Goal: Task Accomplishment & Management: Manage account settings

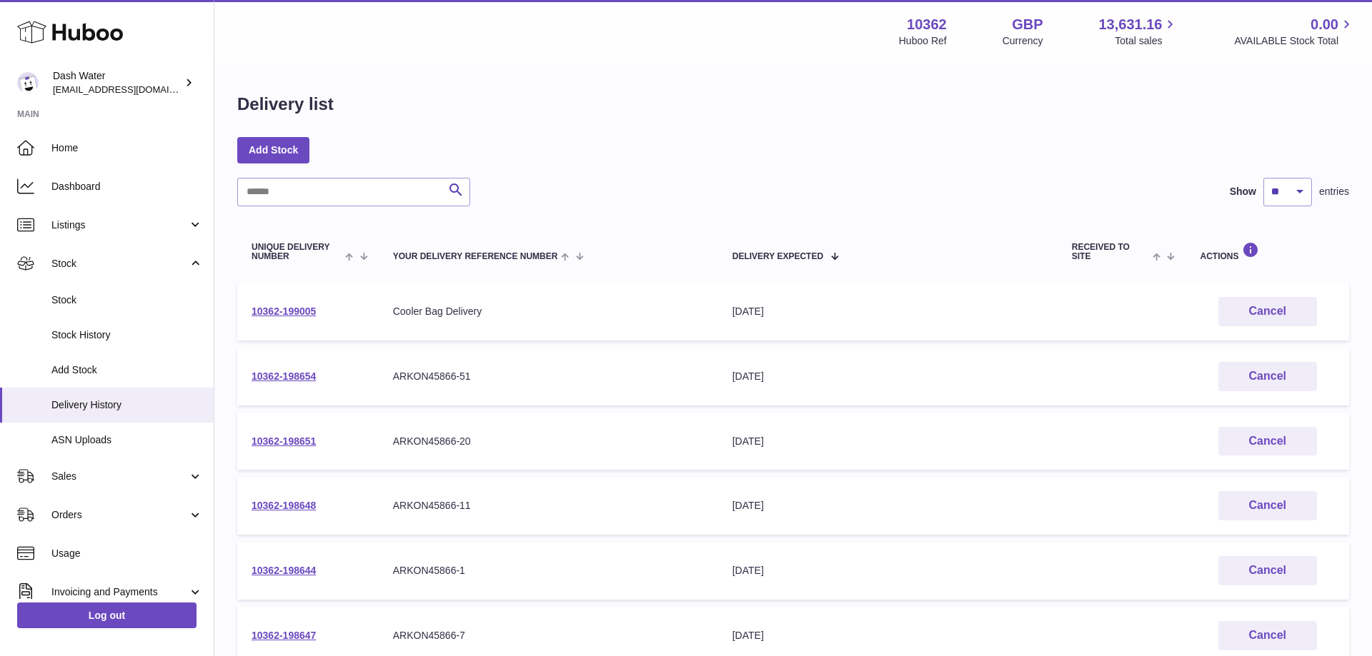
scroll to position [364, 0]
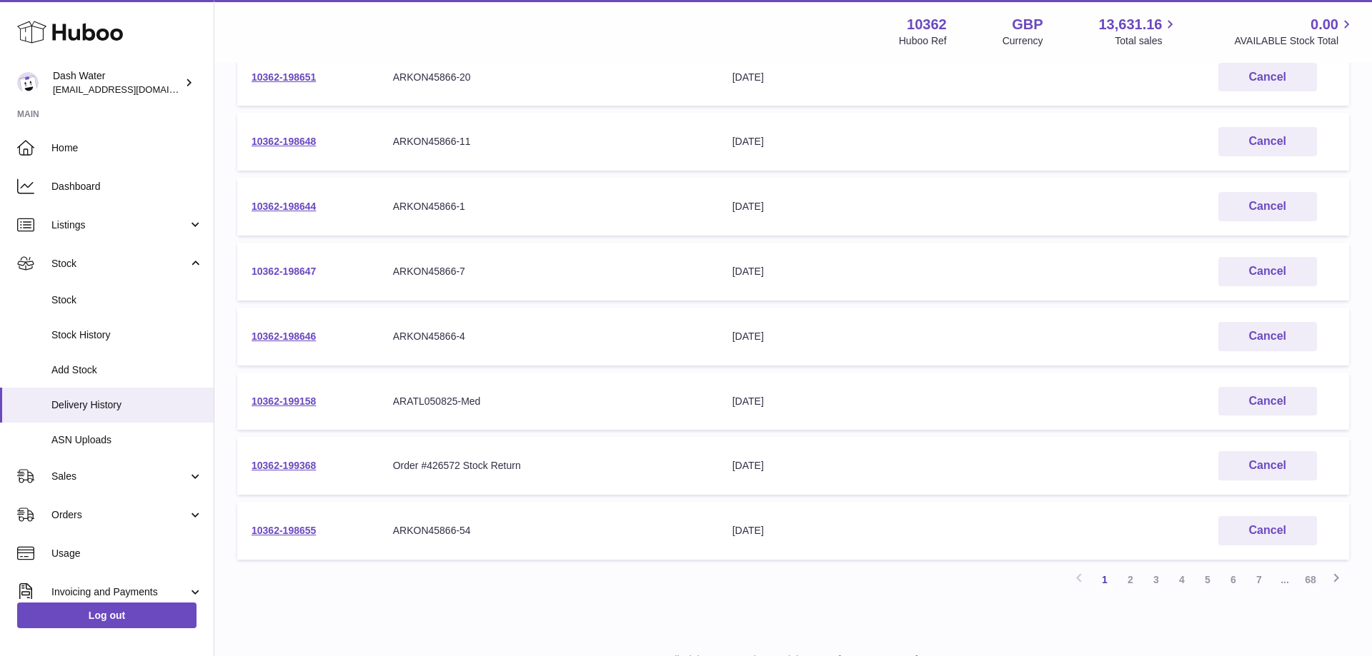
click at [287, 270] on link "10362-198647" at bounding box center [283, 271] width 64 height 11
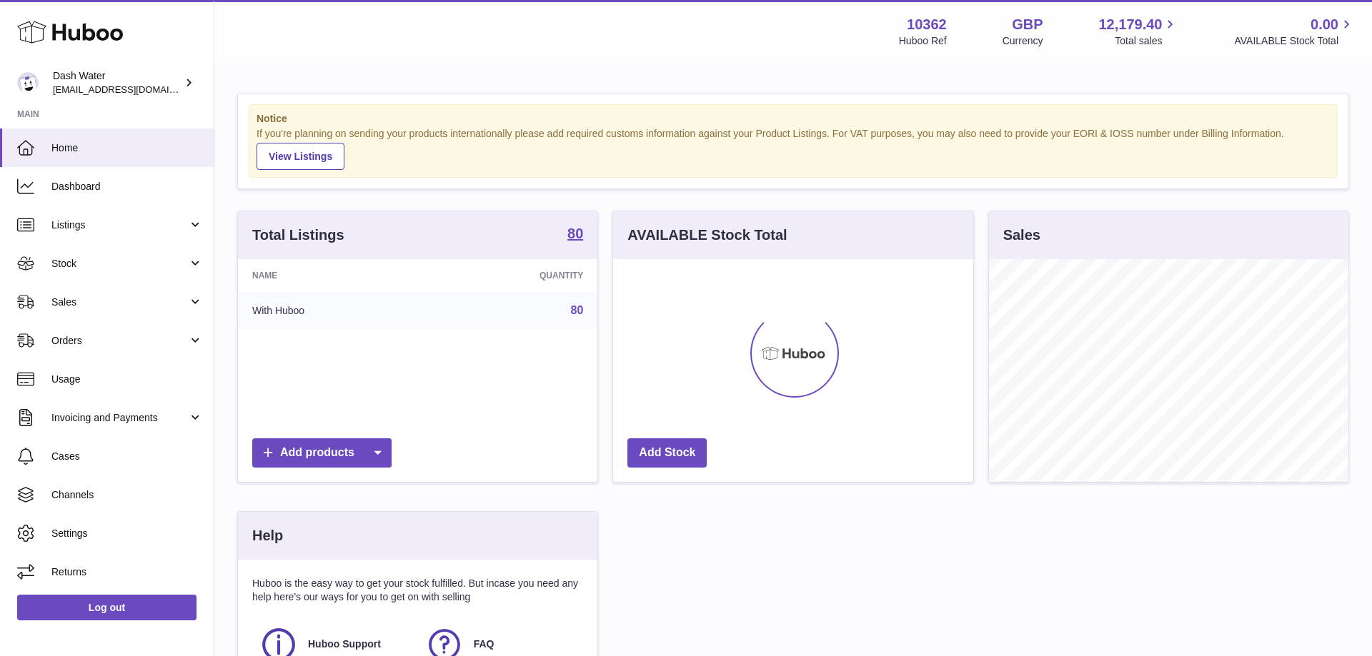
scroll to position [223, 359]
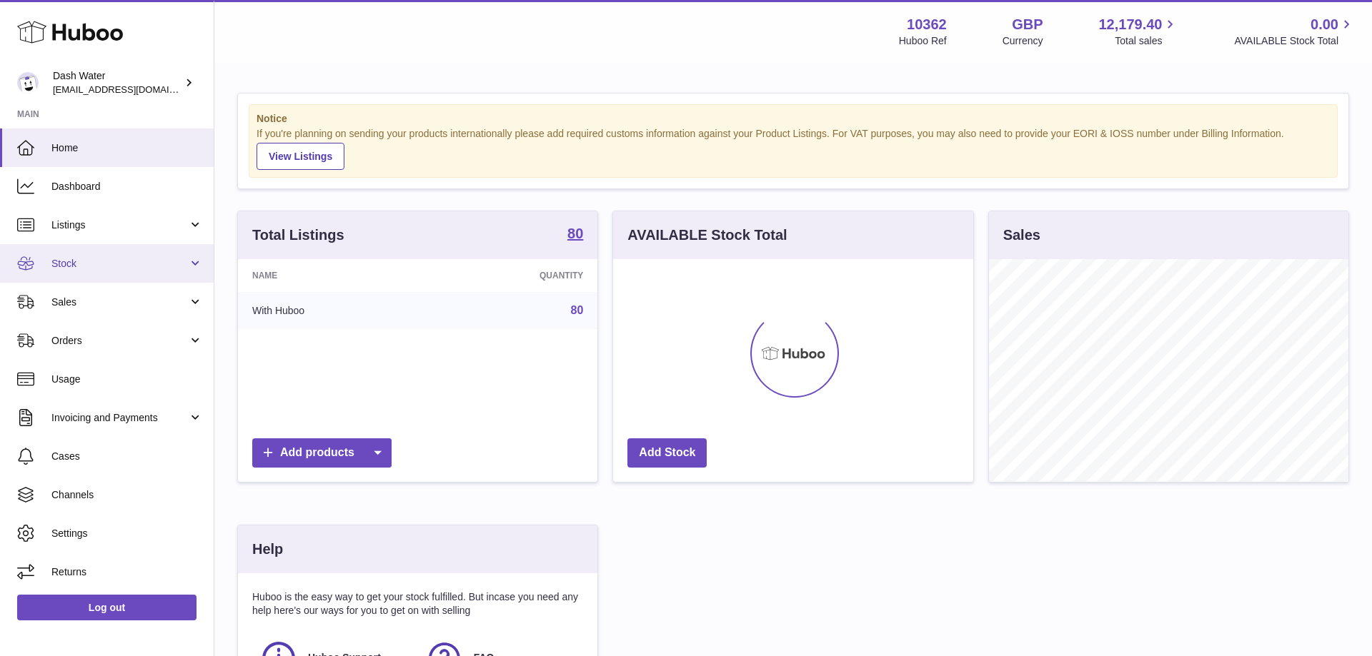
click at [128, 259] on span "Stock" at bounding box center [119, 264] width 136 height 14
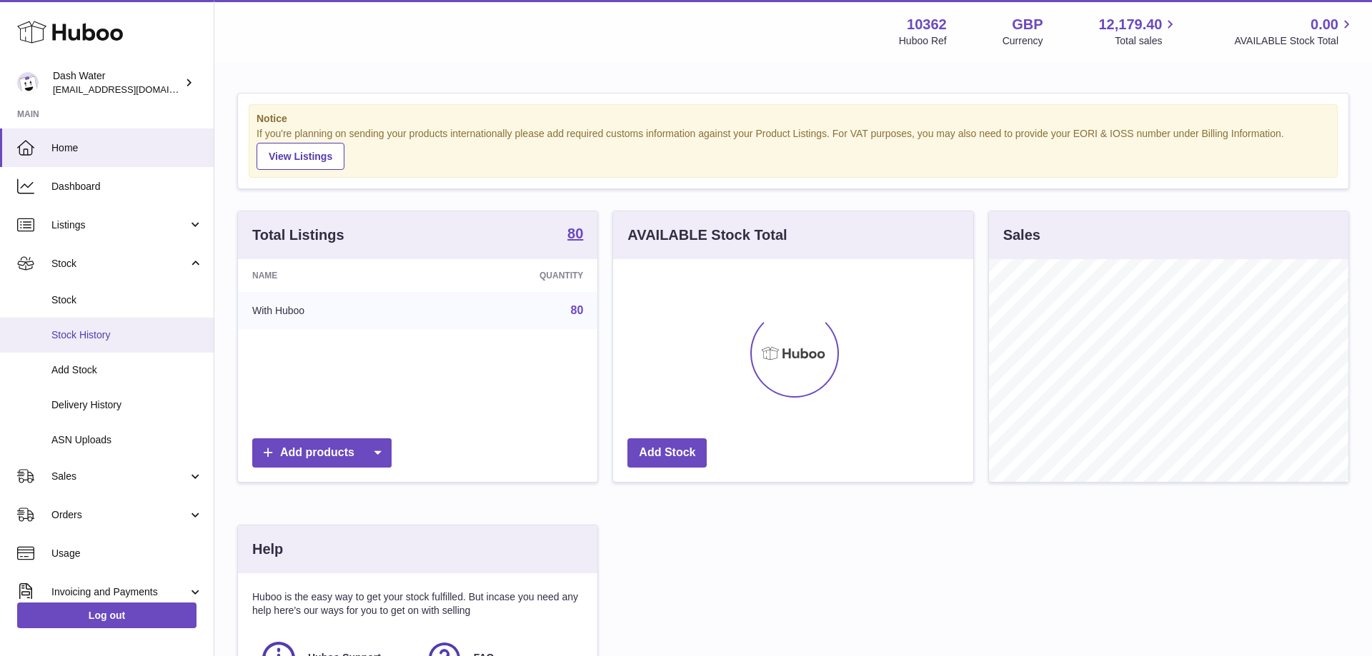
click at [89, 335] on span "Stock History" at bounding box center [126, 336] width 151 height 14
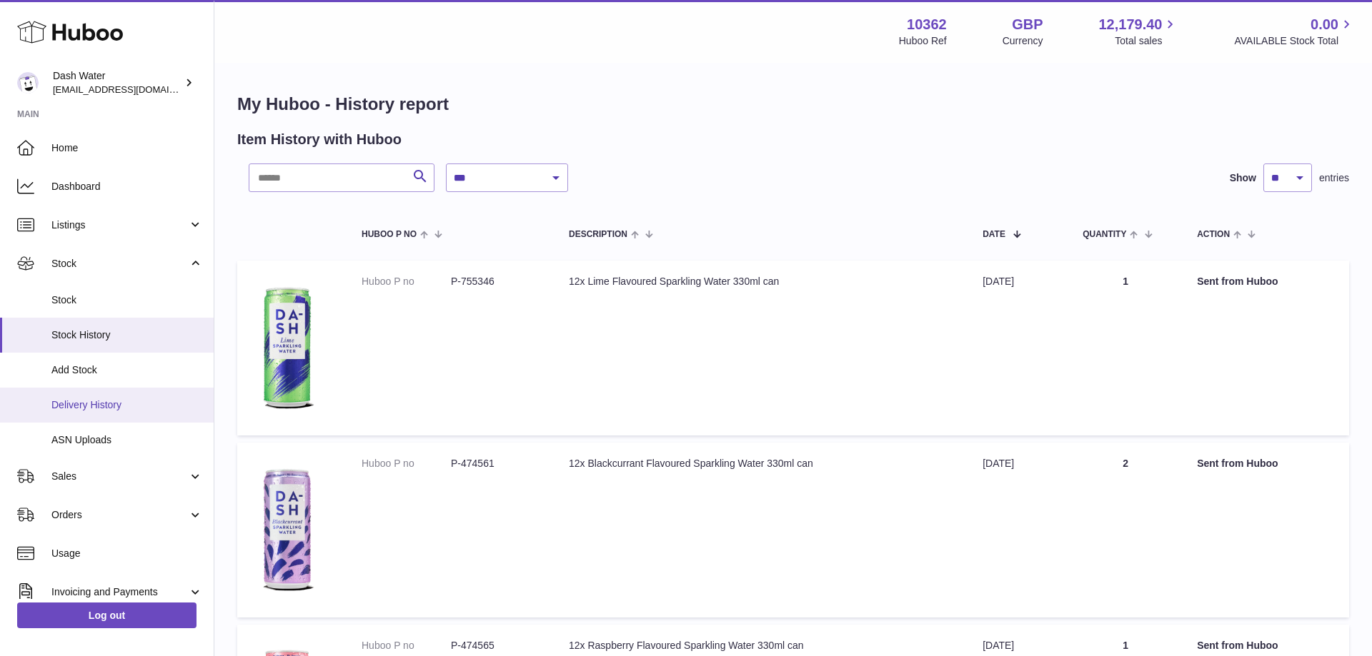
click at [88, 401] on span "Delivery History" at bounding box center [126, 406] width 151 height 14
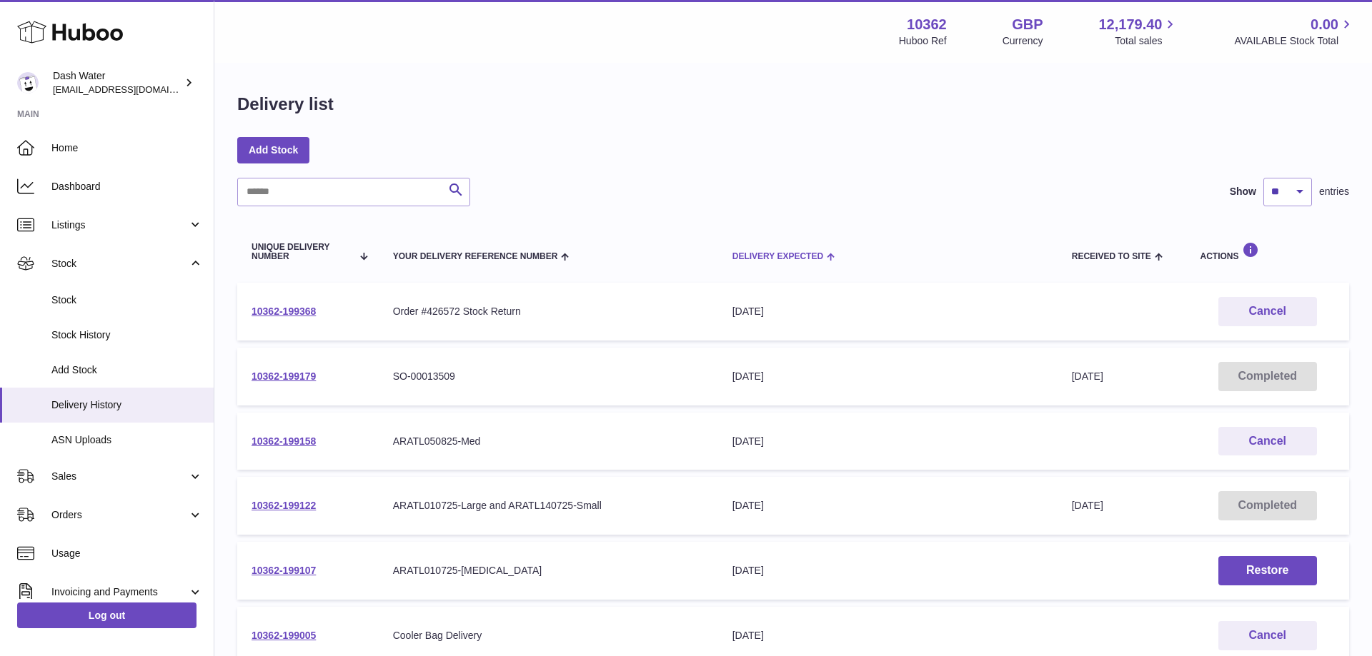
click at [780, 253] on span "Delivery Expected" at bounding box center [777, 256] width 91 height 9
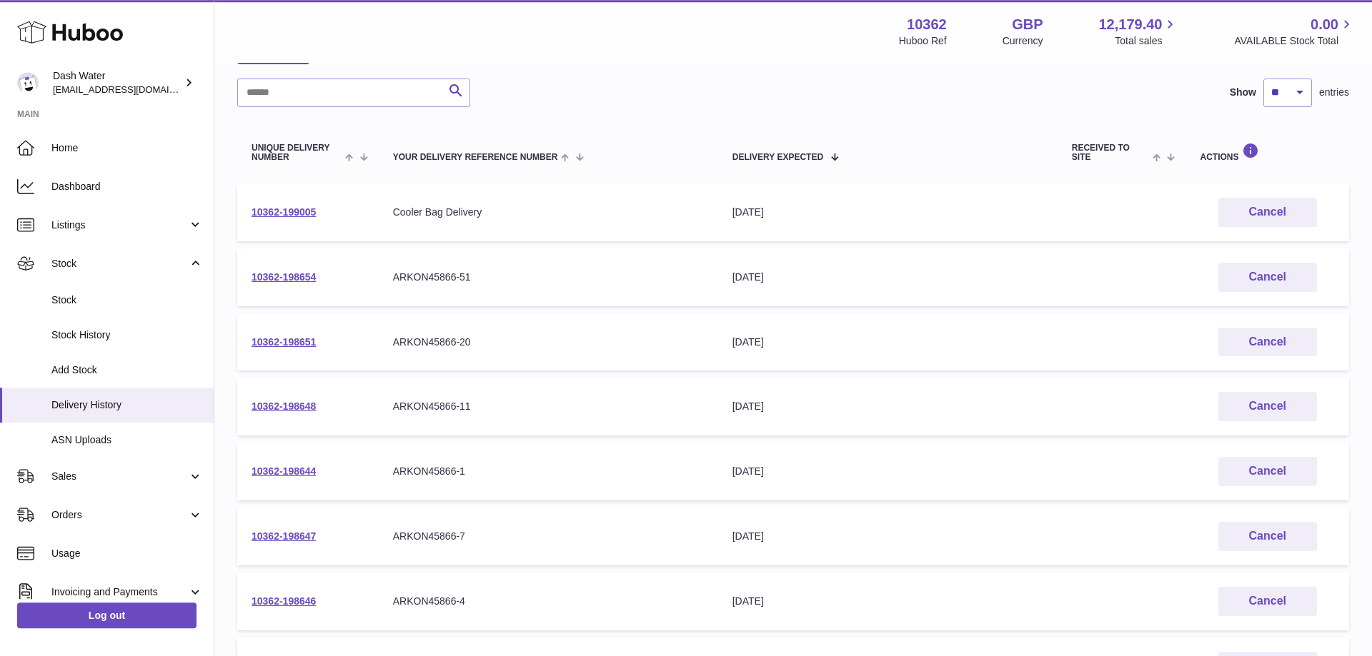
scroll to position [146, 0]
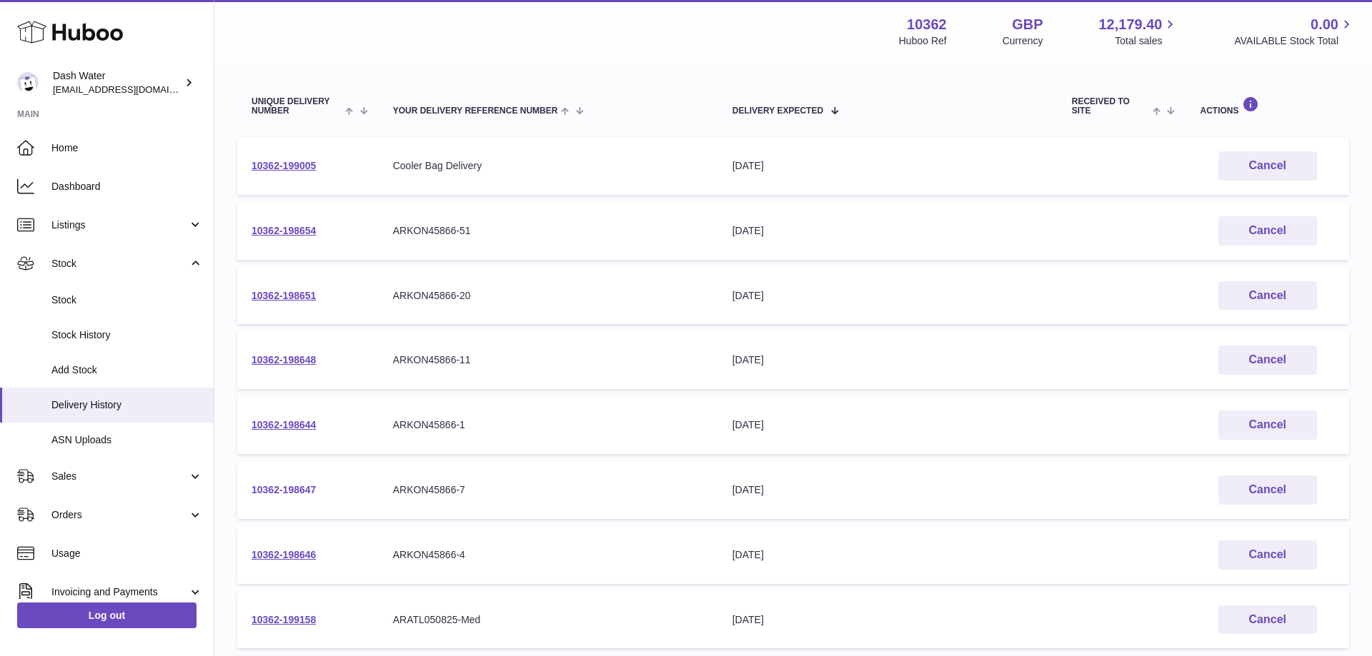
click at [305, 486] on link "10362-198647" at bounding box center [283, 489] width 64 height 11
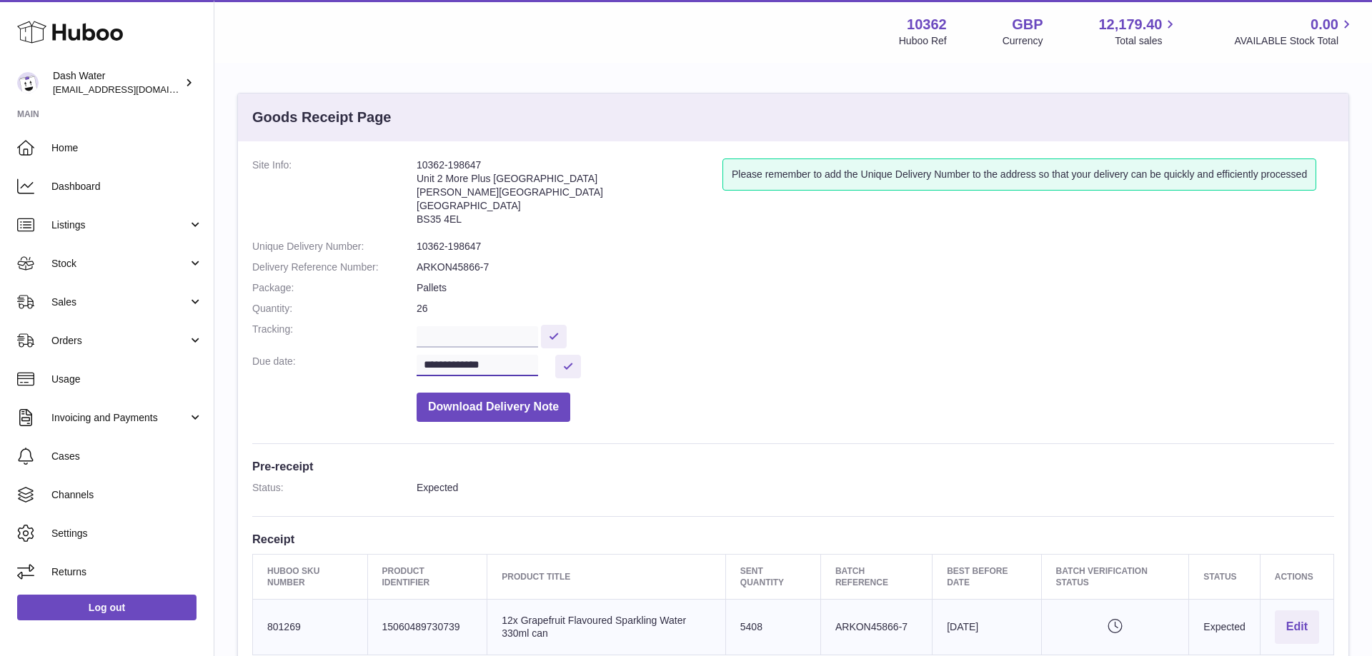
click at [501, 367] on input "**********" at bounding box center [476, 365] width 121 height 21
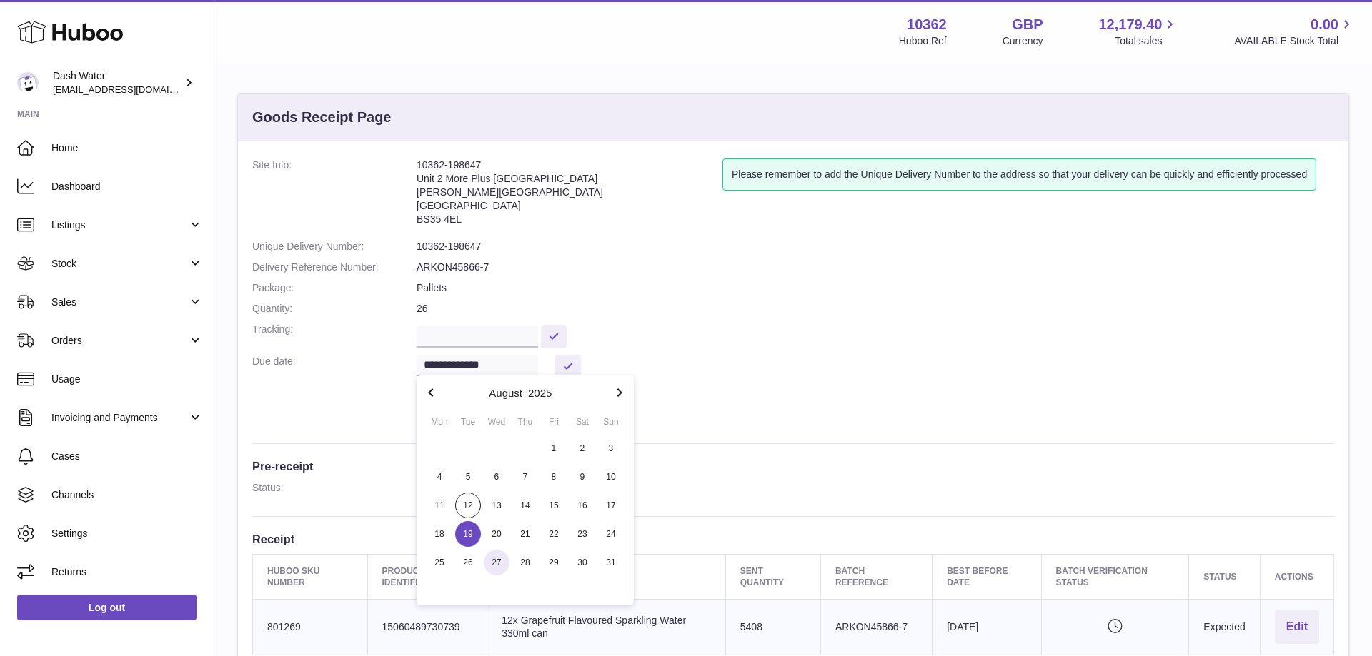
click at [498, 560] on span "27" at bounding box center [497, 563] width 26 height 26
type input "**********"
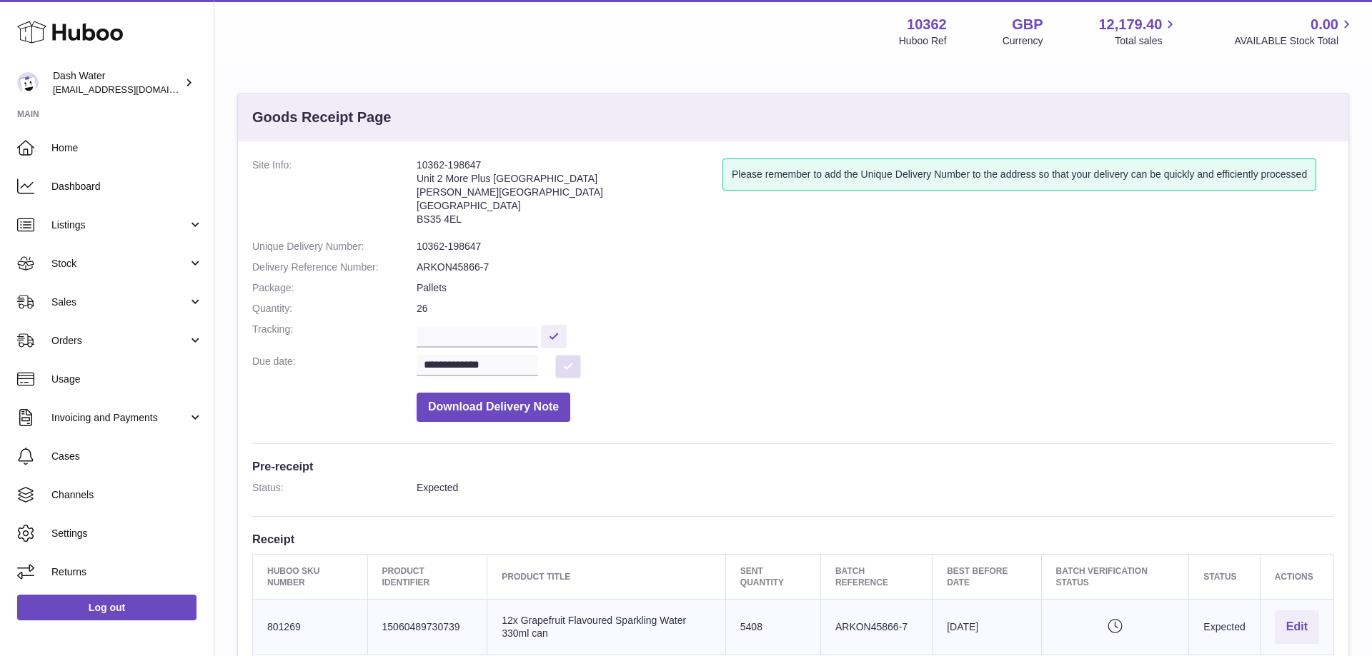
click at [565, 361] on button at bounding box center [568, 367] width 26 height 24
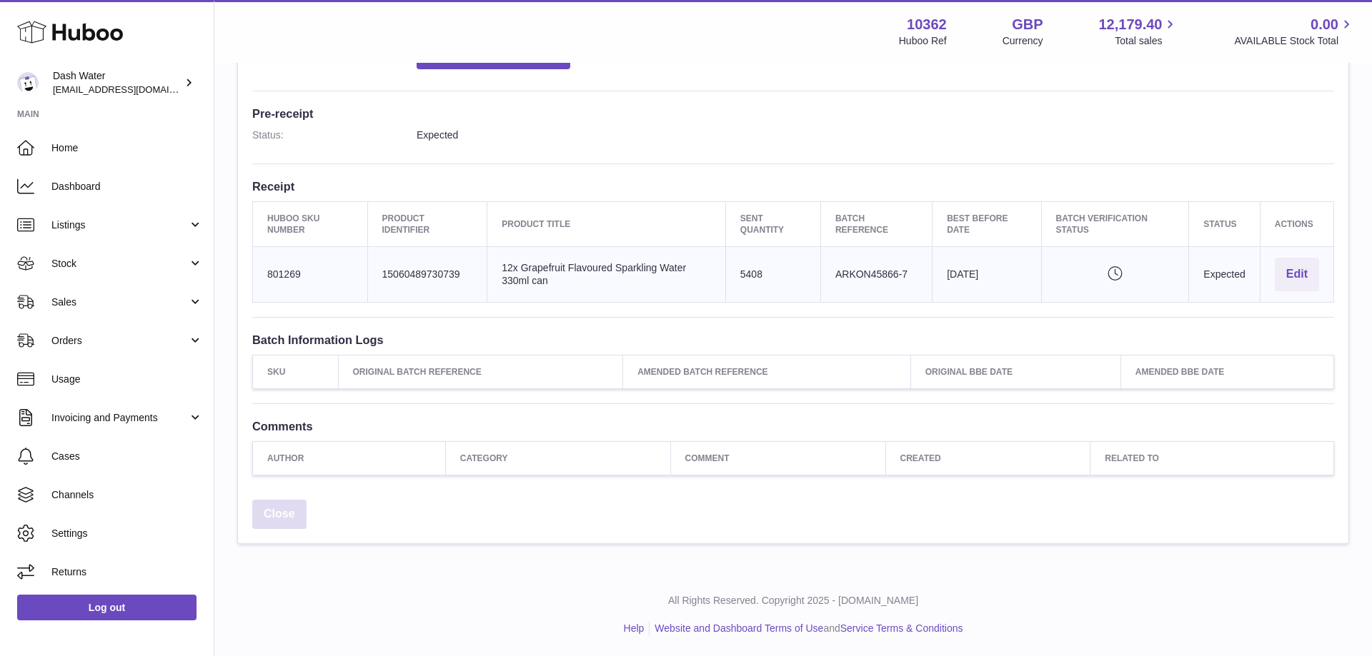
click at [284, 522] on link "Close" at bounding box center [279, 514] width 54 height 29
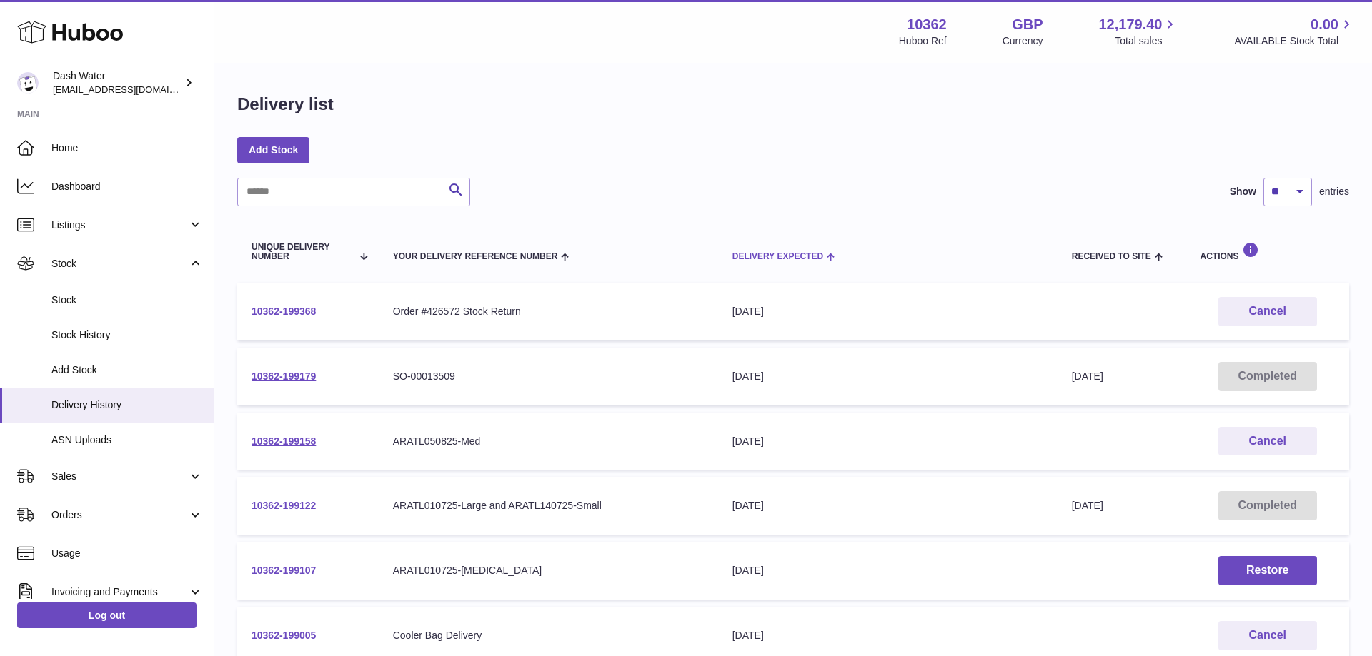
click at [792, 257] on span "Delivery Expected" at bounding box center [777, 256] width 91 height 9
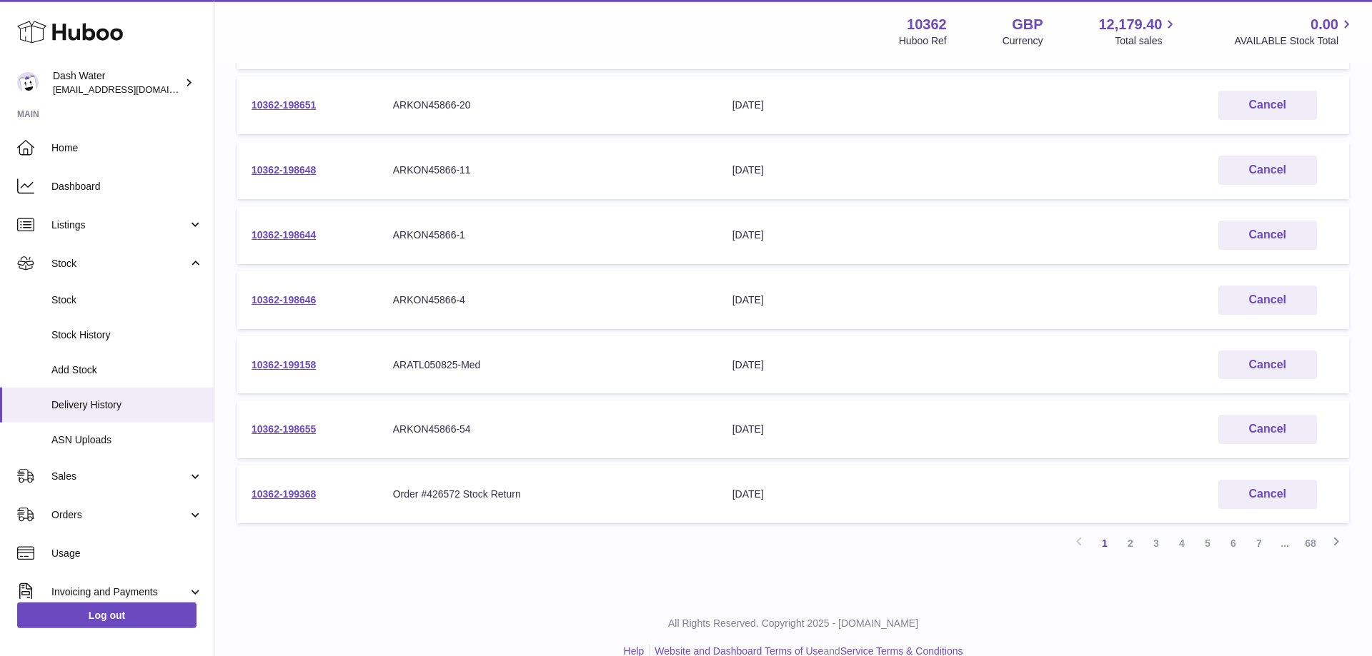
scroll to position [424, 0]
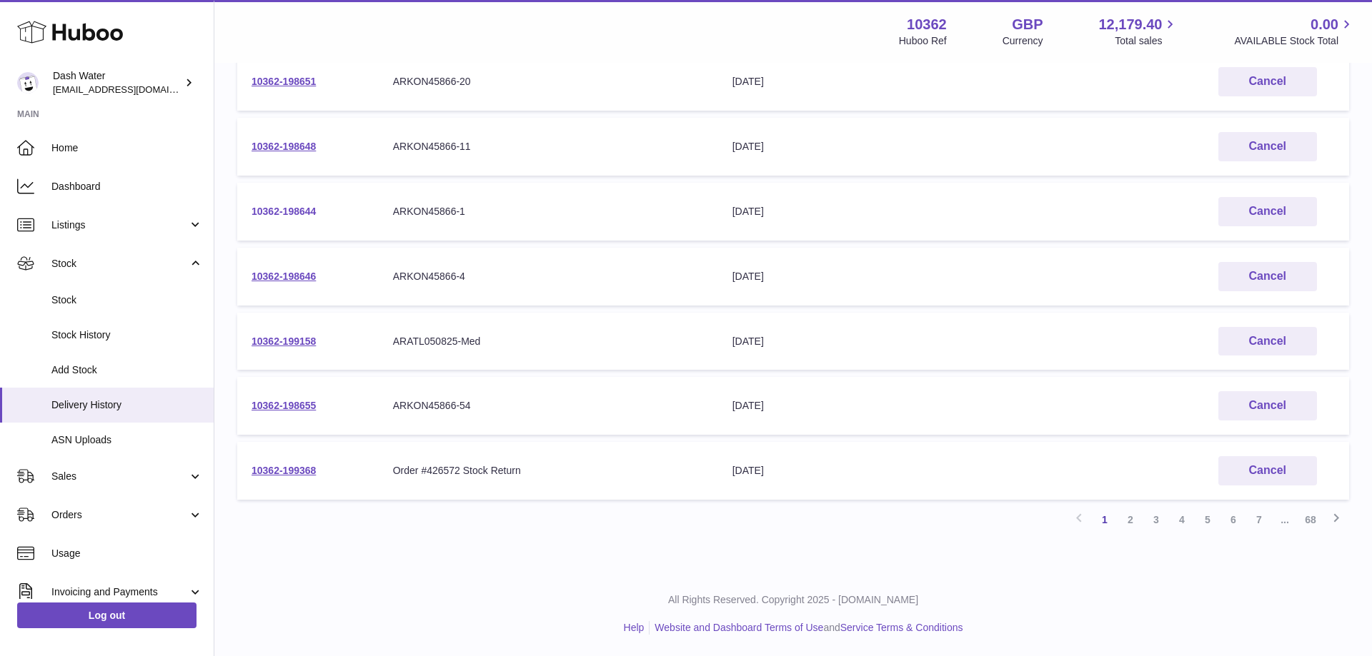
click at [286, 211] on link "10362-198644" at bounding box center [283, 211] width 64 height 11
click at [274, 215] on link "10362-198644" at bounding box center [283, 211] width 64 height 11
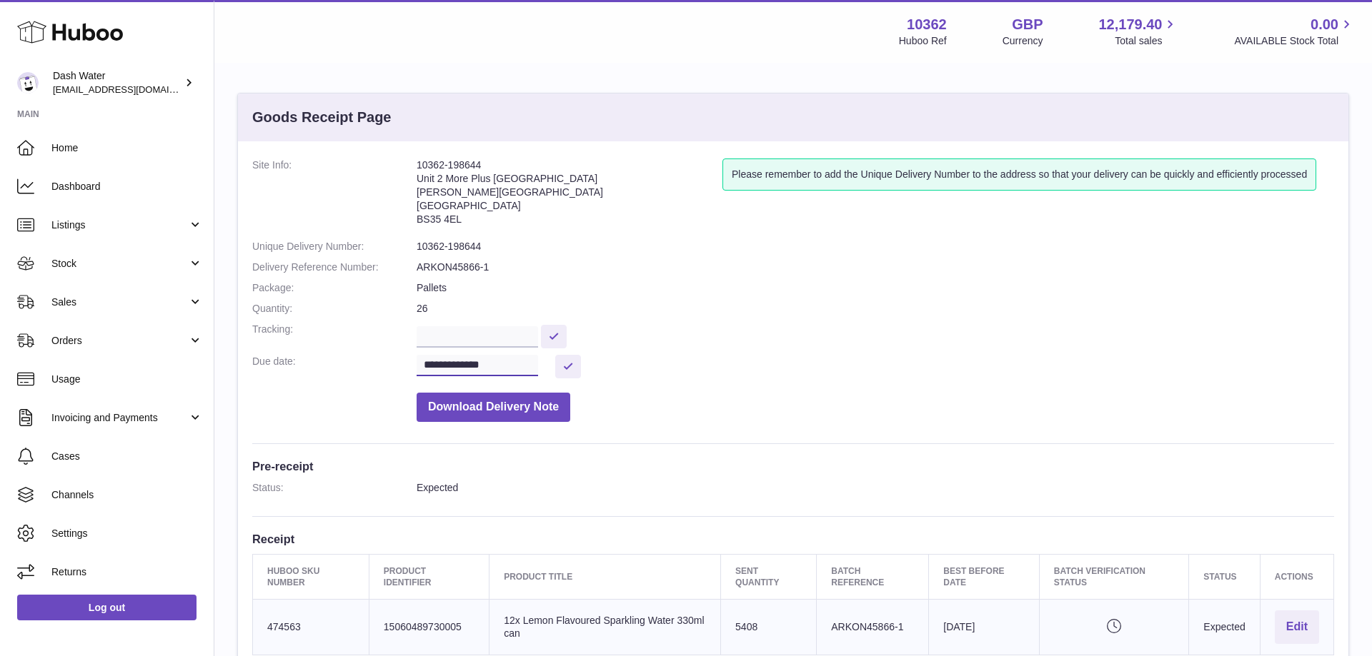
click at [445, 360] on input "**********" at bounding box center [476, 365] width 121 height 21
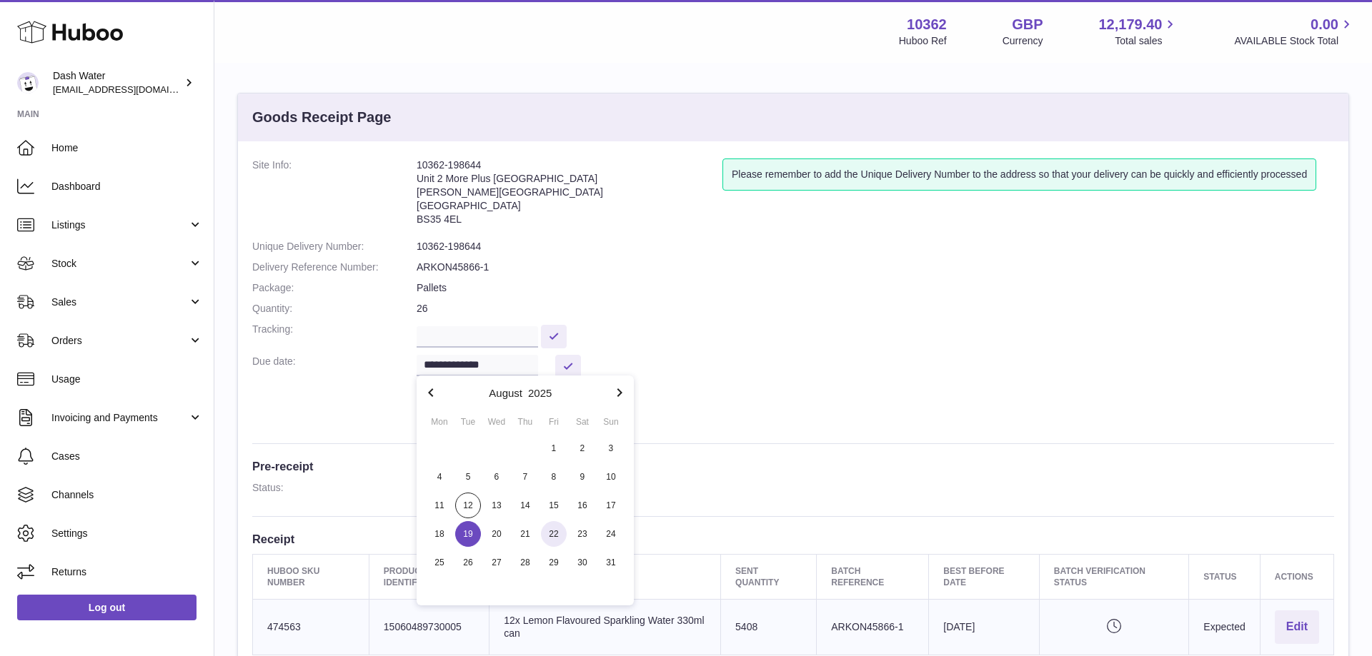
click at [556, 534] on span "22" at bounding box center [554, 534] width 26 height 26
type input "**********"
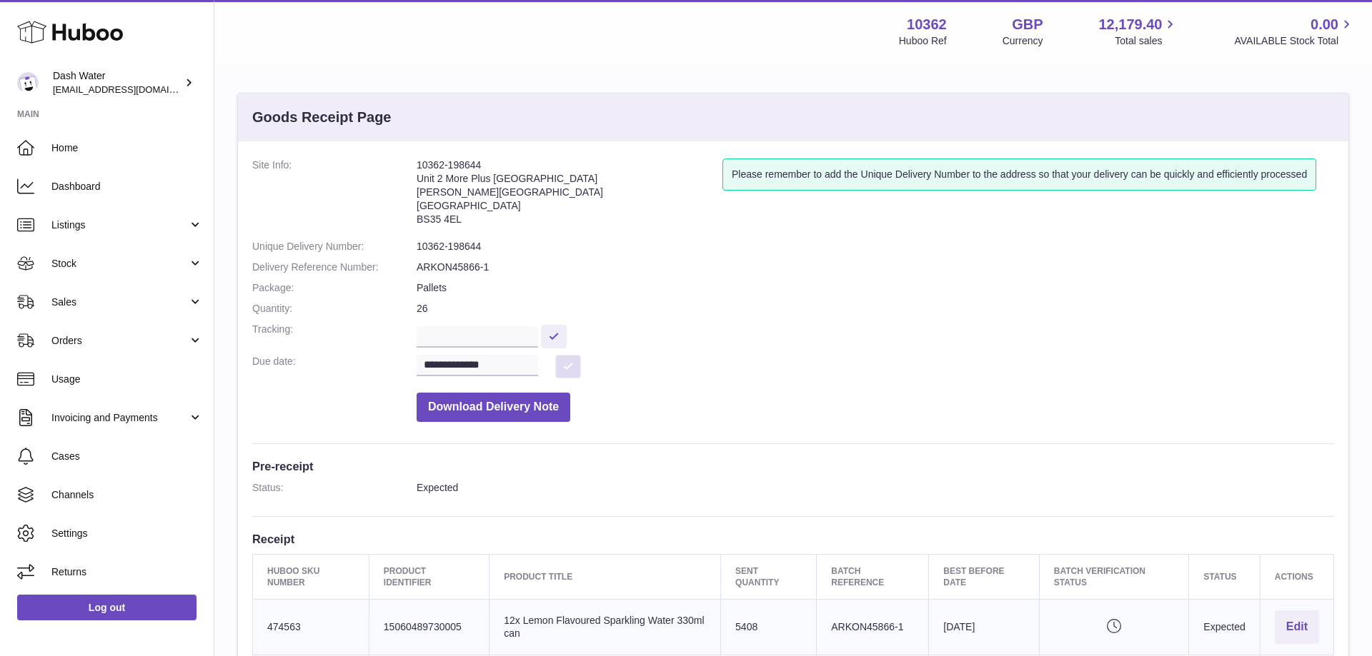
click at [569, 364] on button at bounding box center [568, 367] width 26 height 24
click at [571, 363] on button at bounding box center [568, 367] width 26 height 24
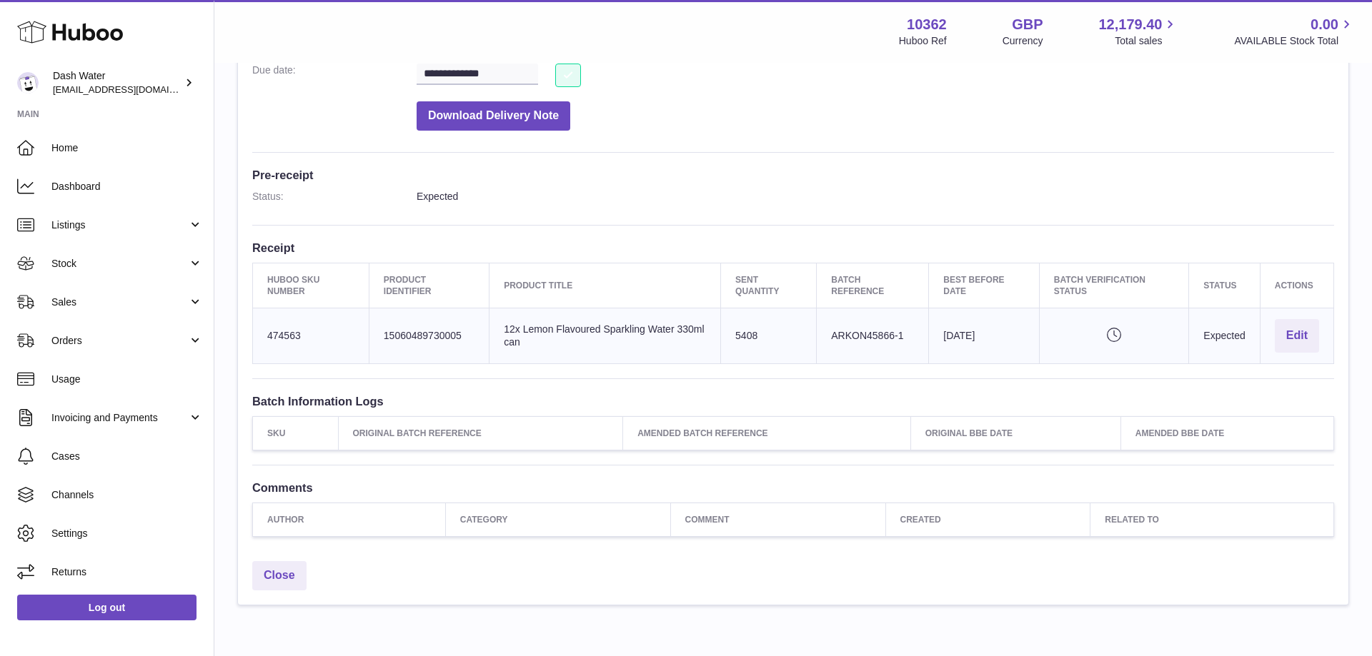
scroll to position [353, 0]
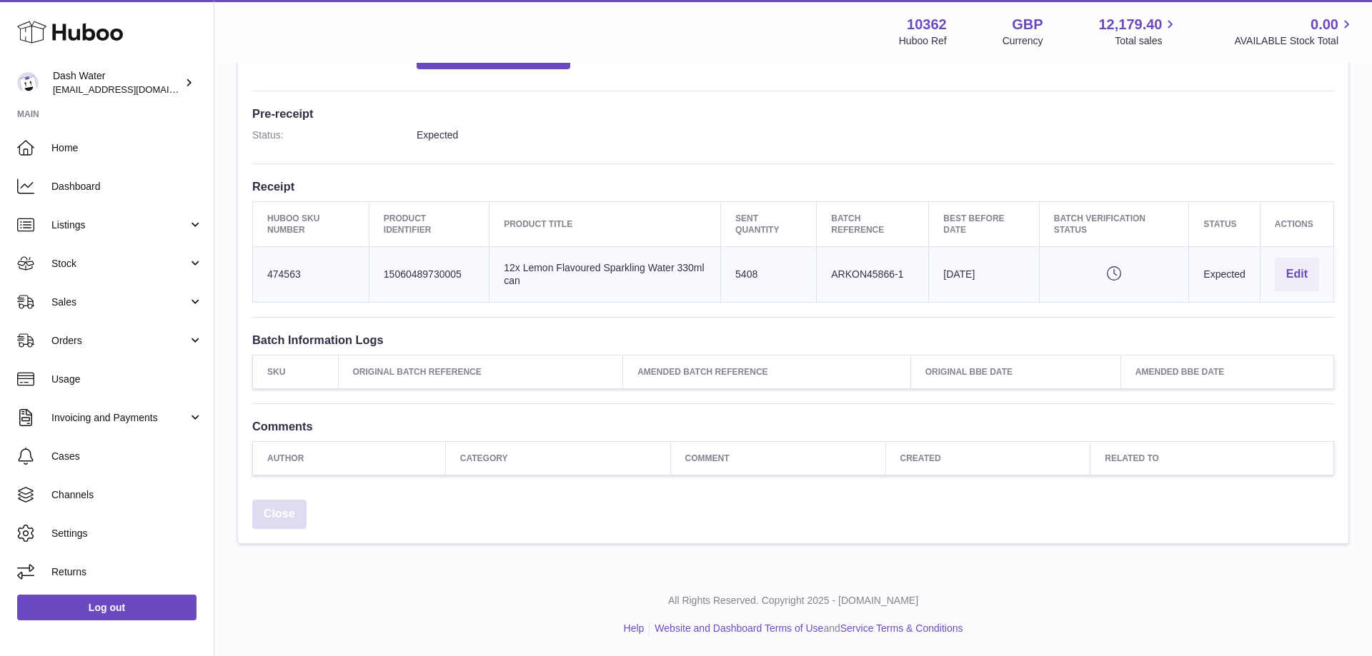
click at [280, 514] on link "Close" at bounding box center [279, 514] width 54 height 29
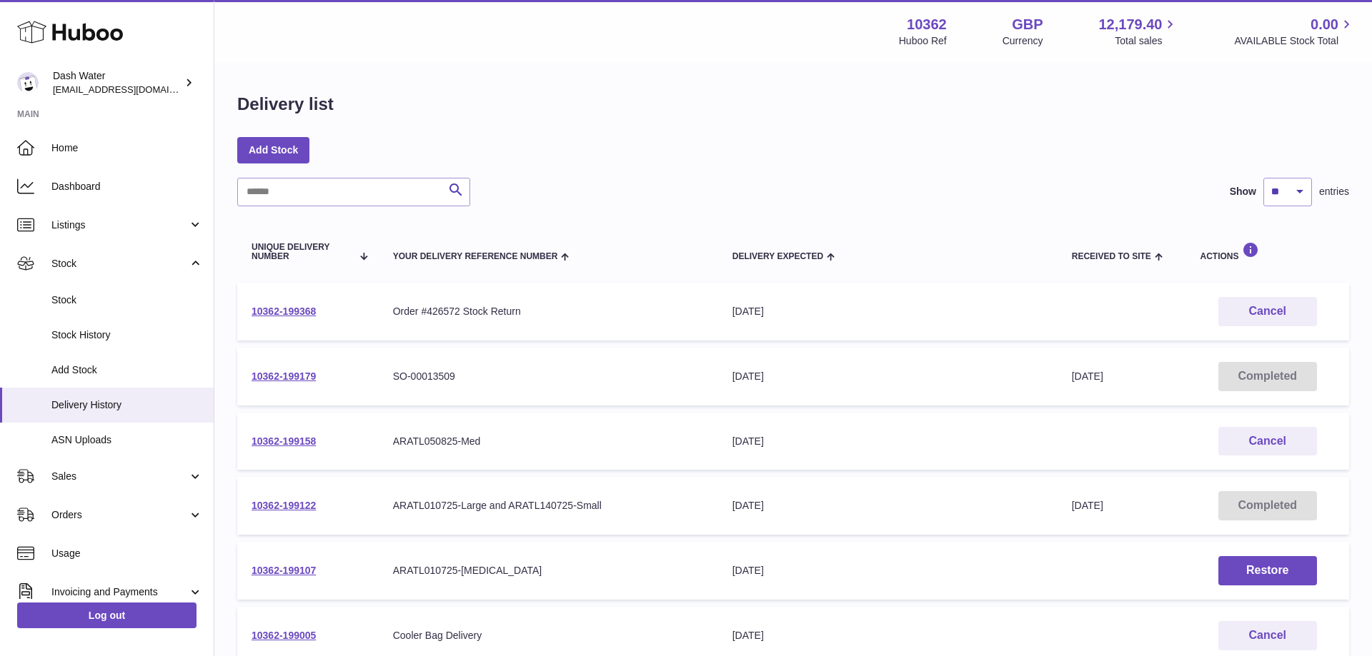
click at [758, 254] on span "Delivery Expected" at bounding box center [777, 256] width 91 height 9
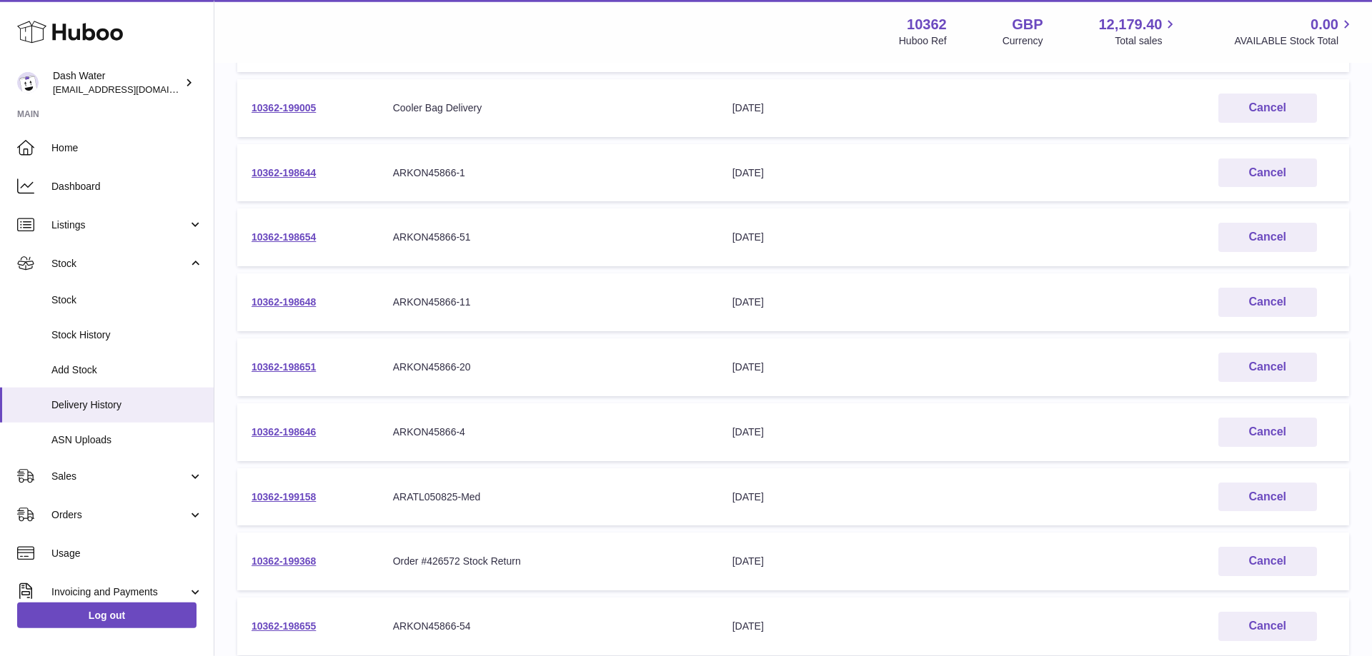
scroll to position [291, 0]
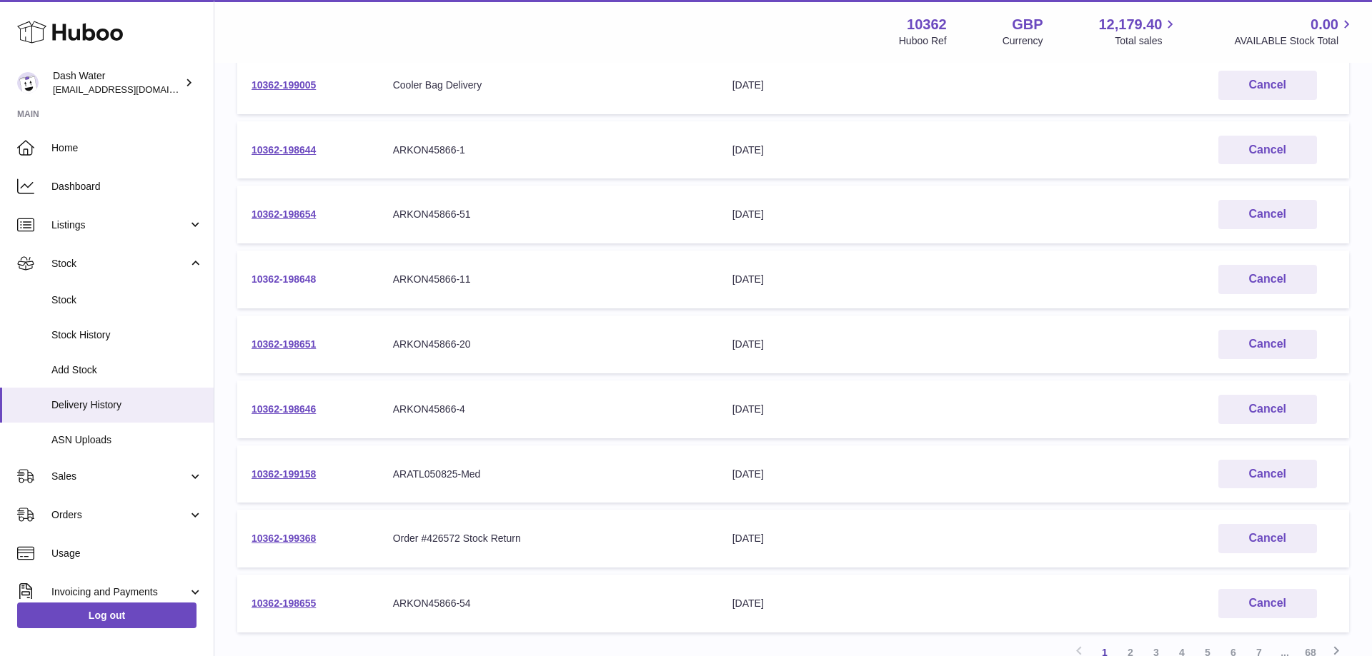
click at [299, 279] on link "10362-198648" at bounding box center [283, 279] width 64 height 11
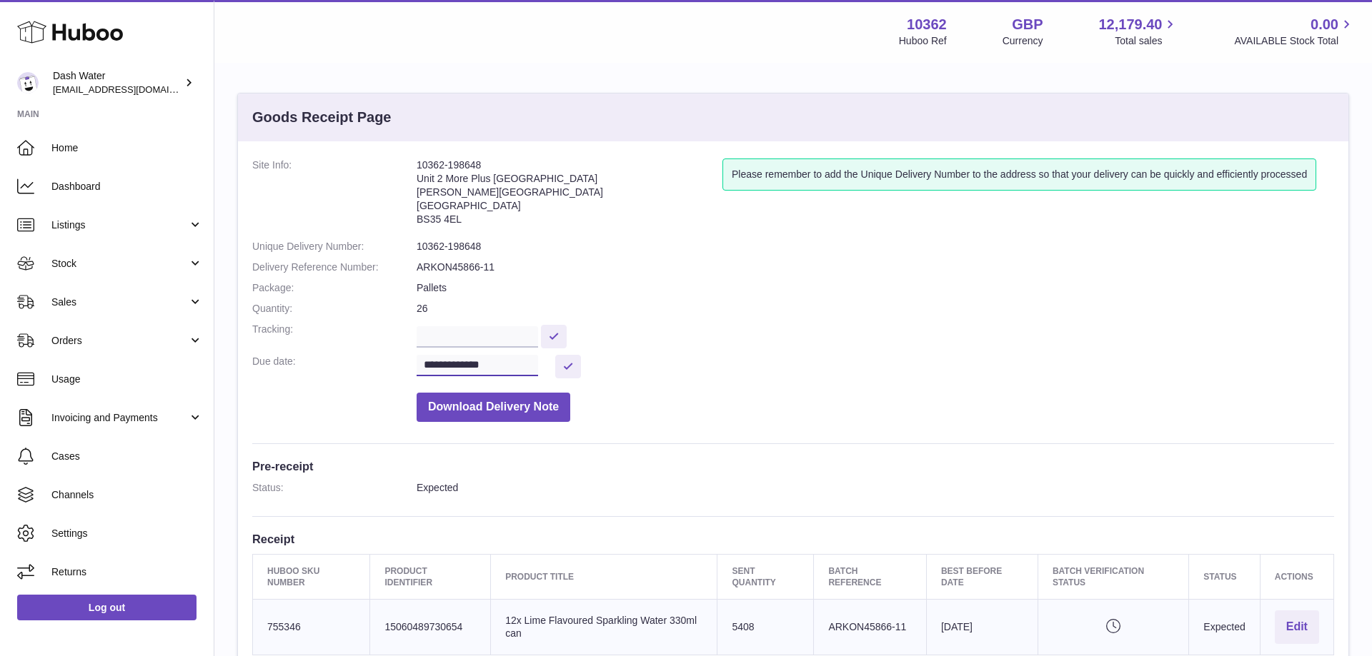
click at [509, 364] on input "**********" at bounding box center [476, 365] width 121 height 21
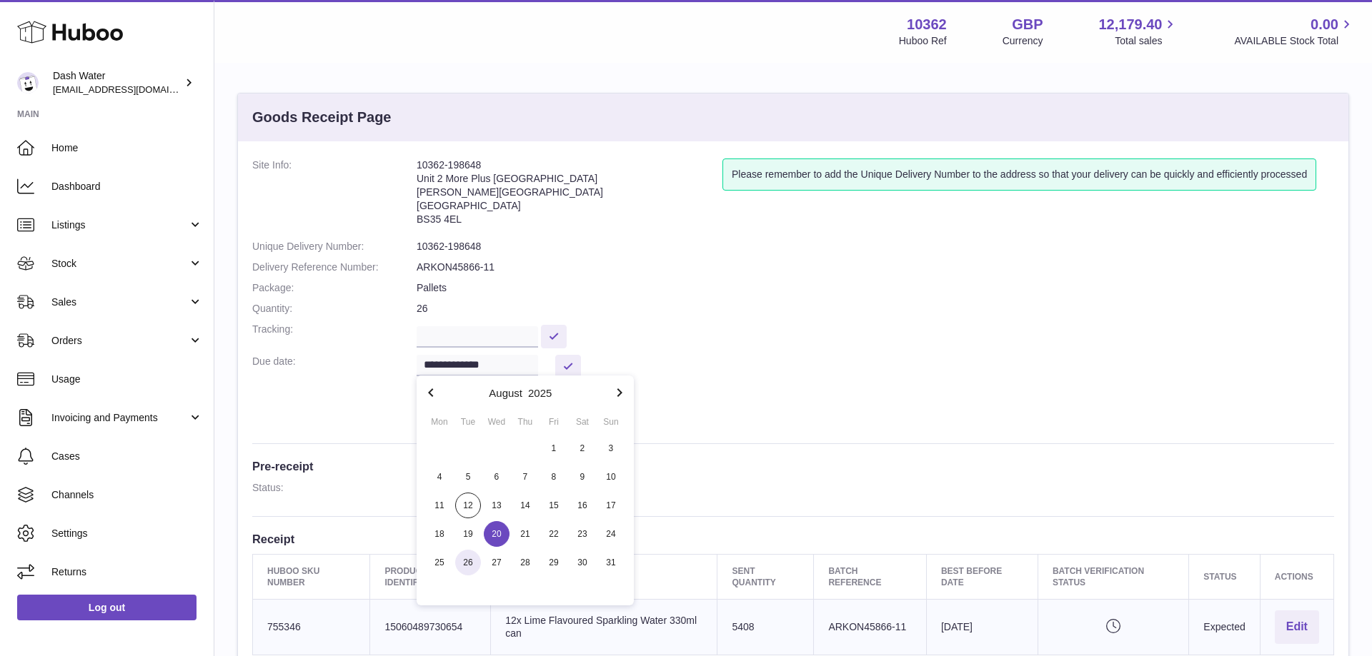
click at [466, 560] on span "26" at bounding box center [468, 563] width 26 height 26
type input "**********"
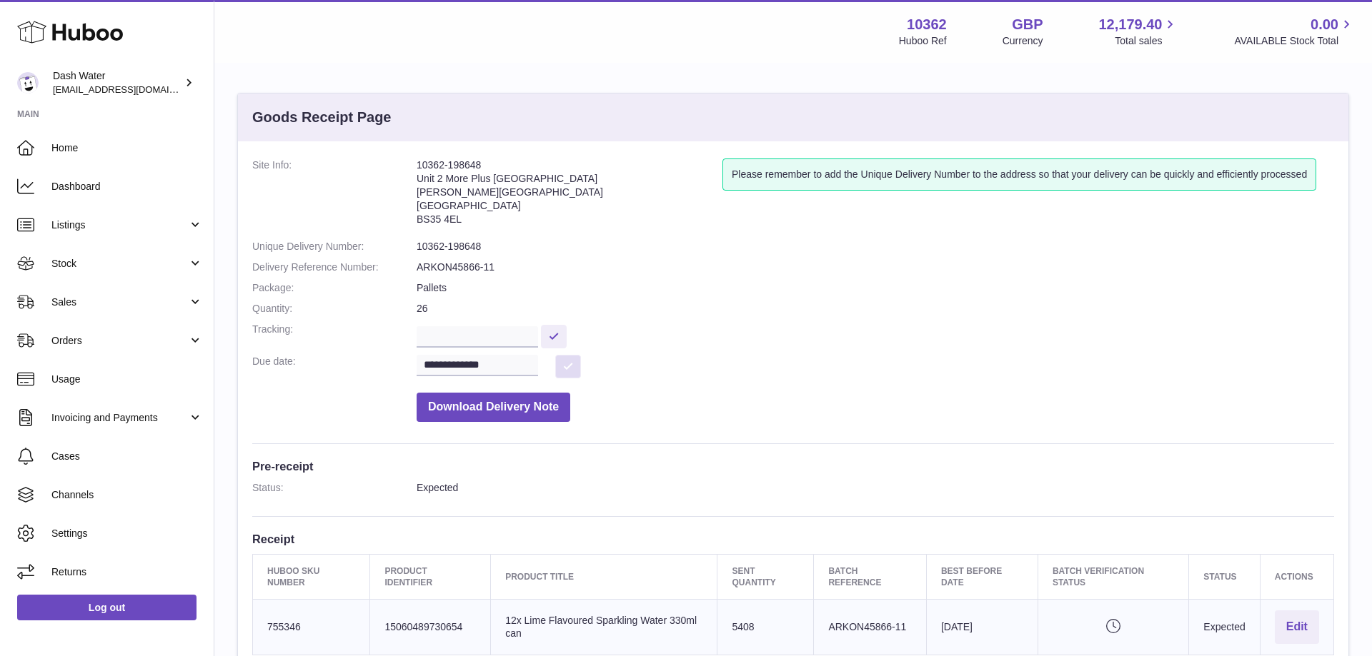
click at [566, 360] on button at bounding box center [568, 367] width 26 height 24
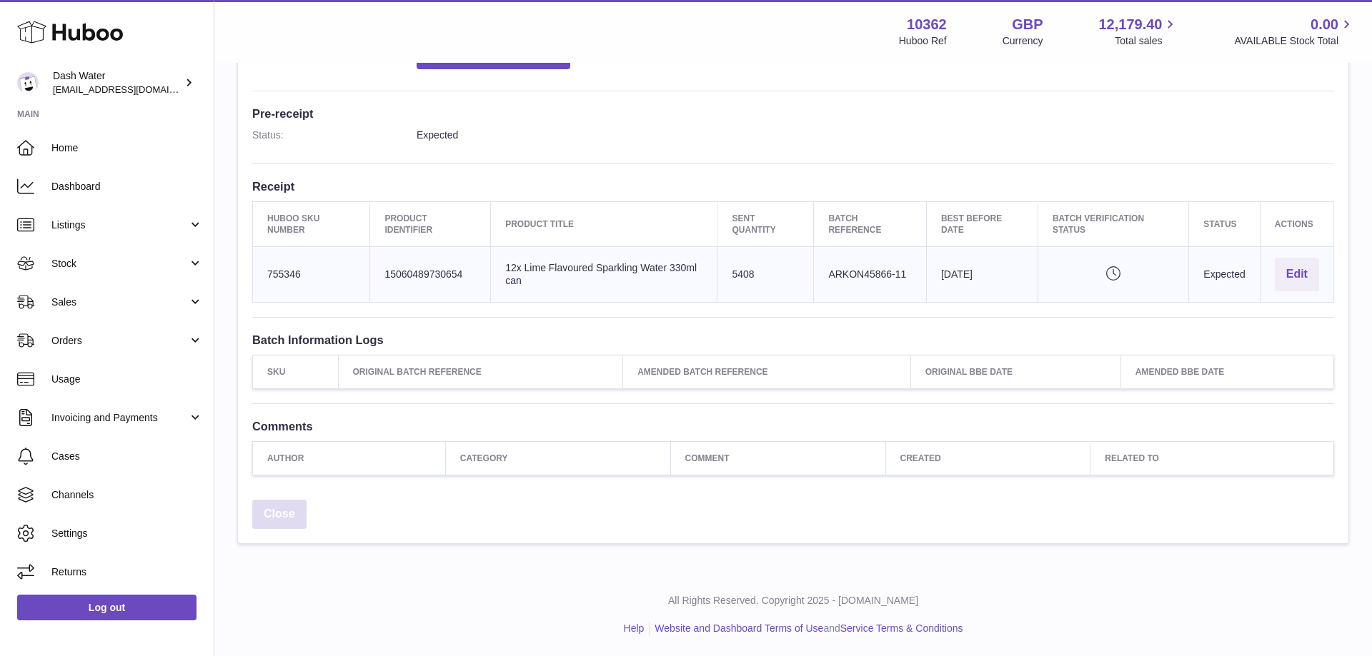
click at [277, 510] on link "Close" at bounding box center [279, 514] width 54 height 29
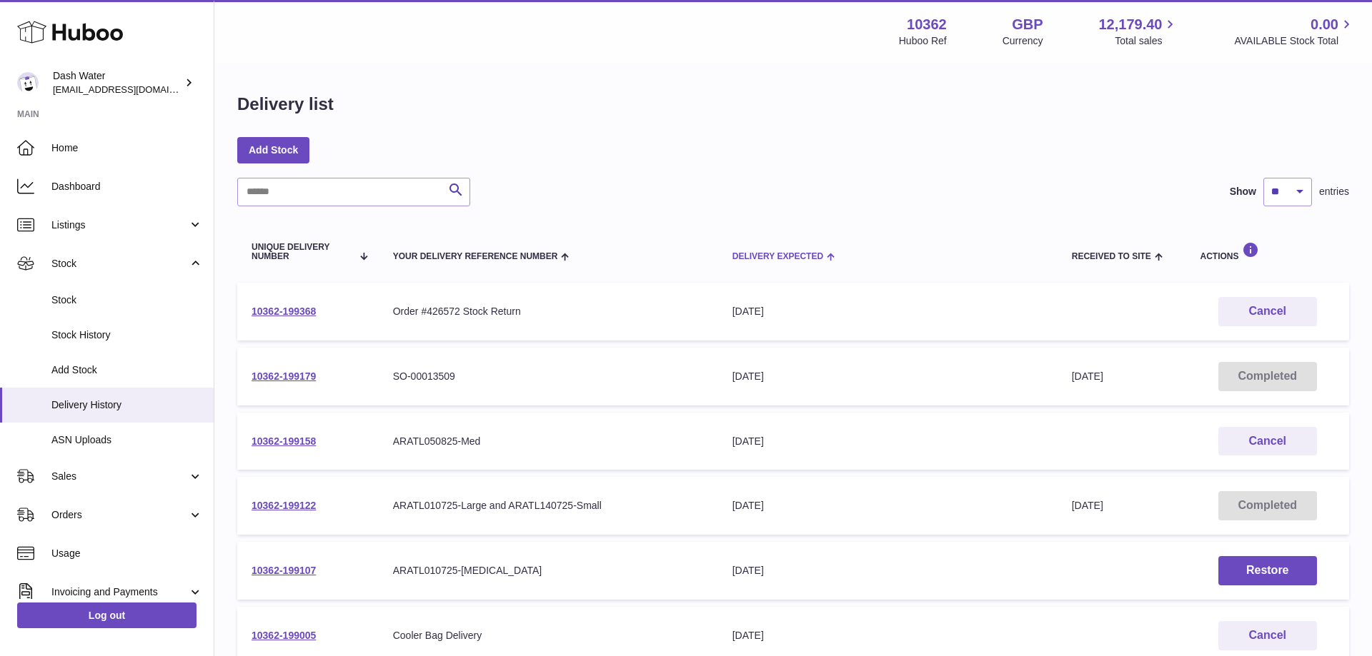
click at [775, 256] on span "Delivery Expected" at bounding box center [777, 256] width 91 height 9
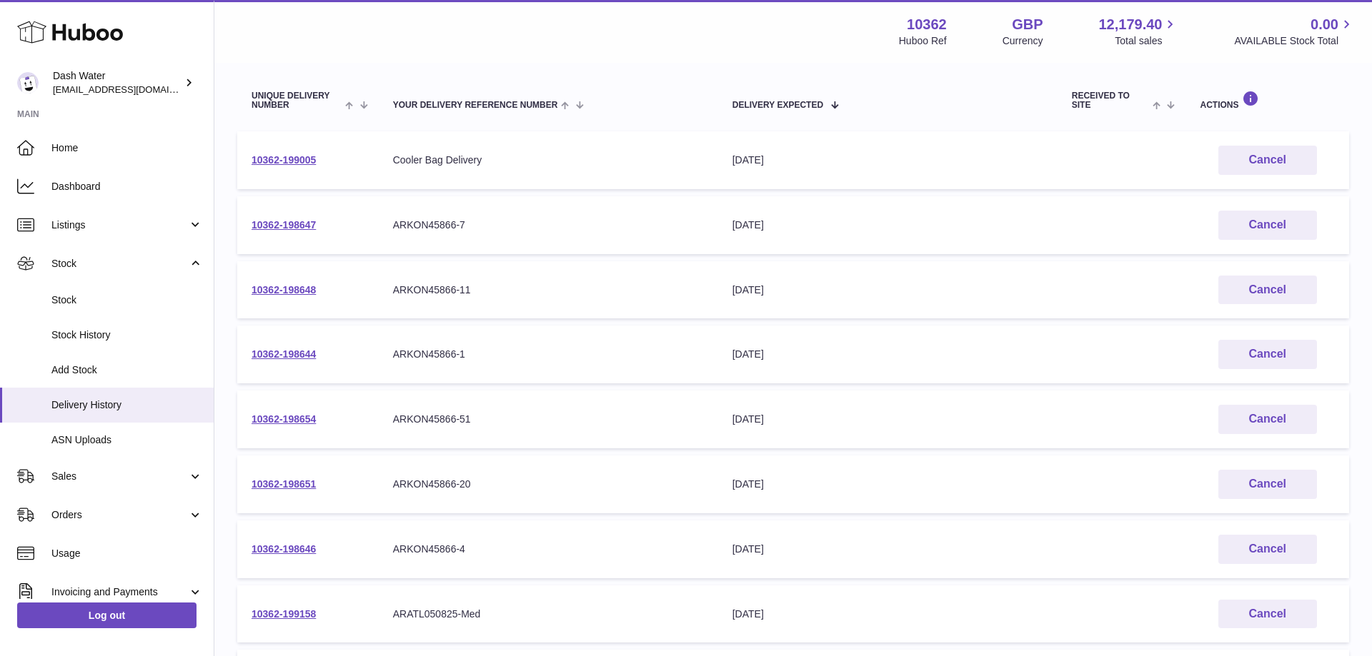
scroll to position [424, 0]
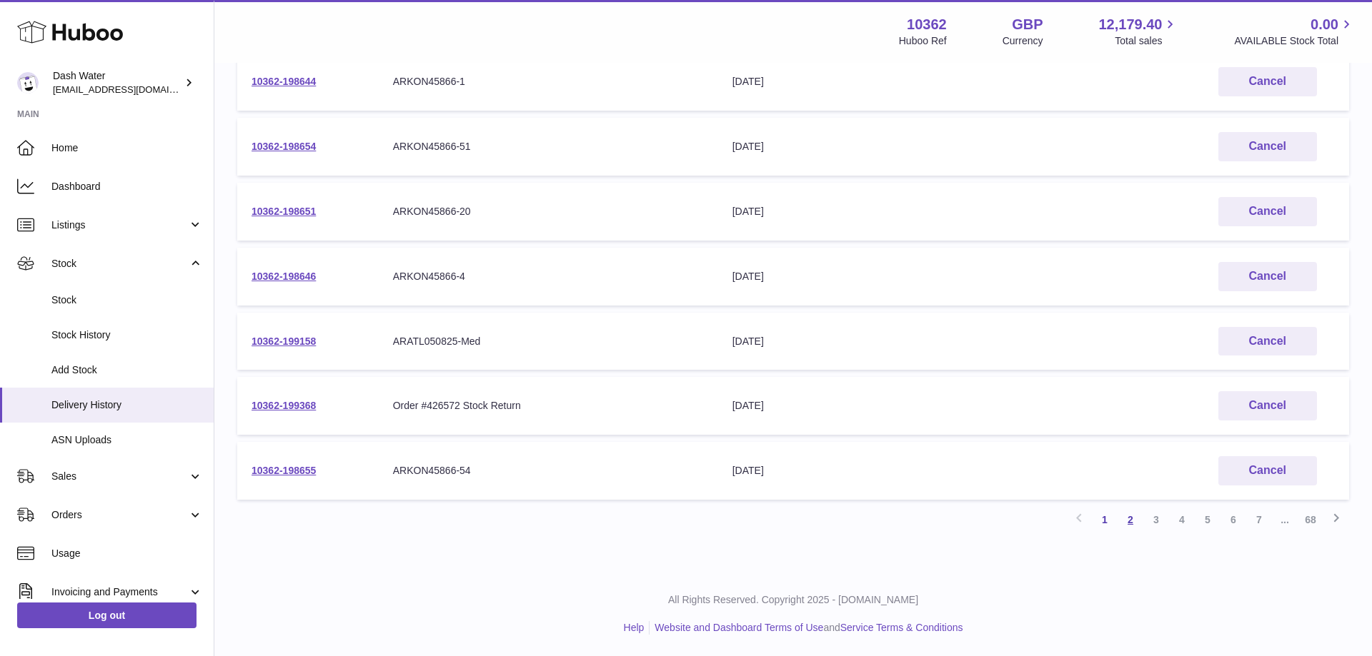
click at [1124, 516] on link "2" at bounding box center [1130, 520] width 26 height 26
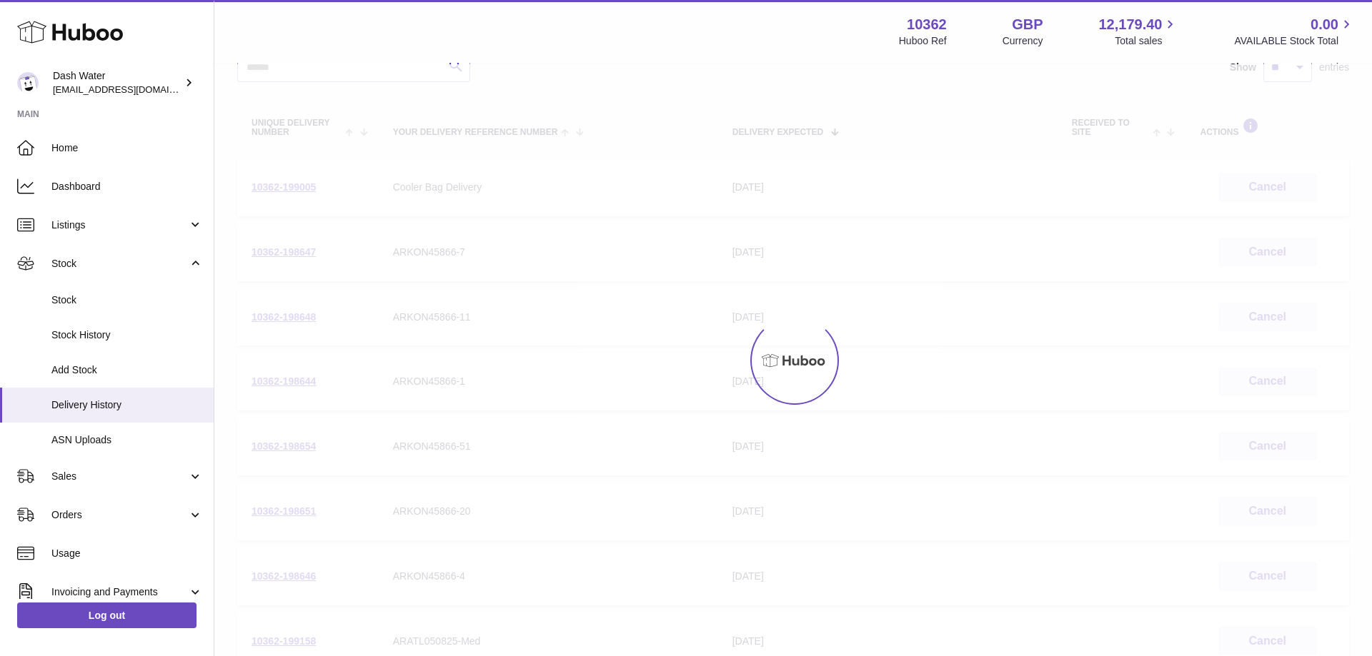
scroll to position [64, 0]
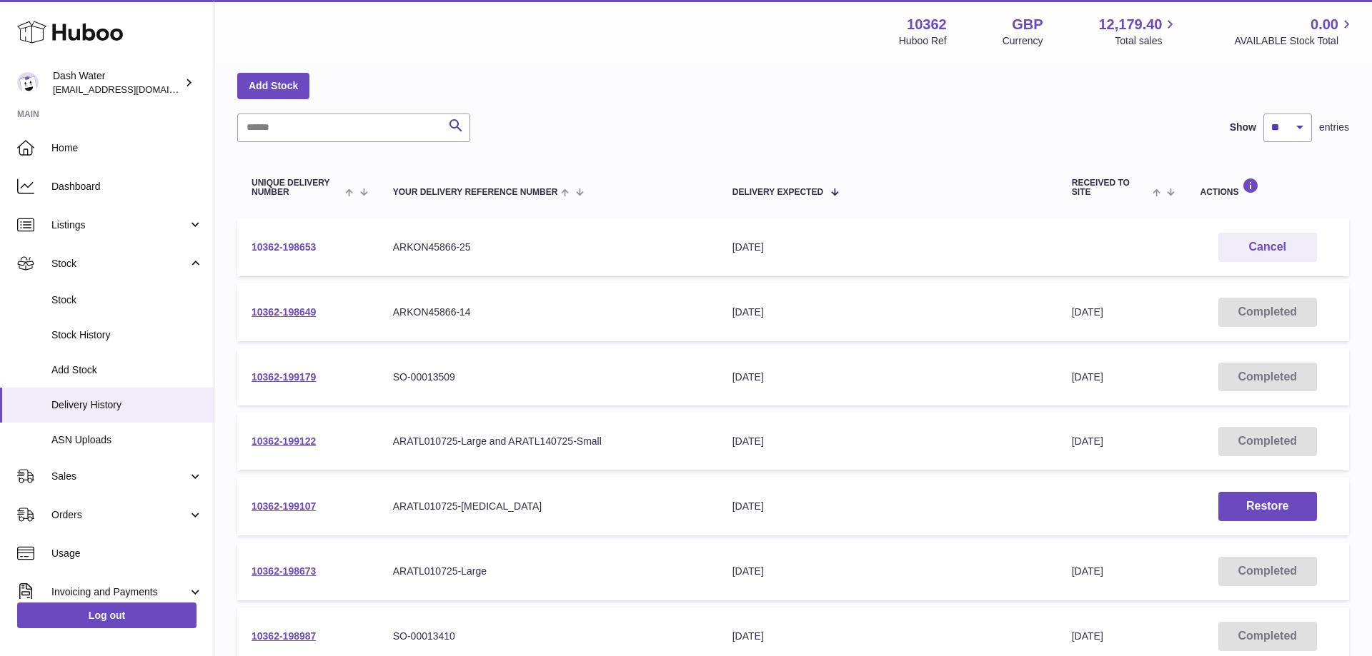
click at [309, 246] on link "10362-198653" at bounding box center [283, 246] width 64 height 11
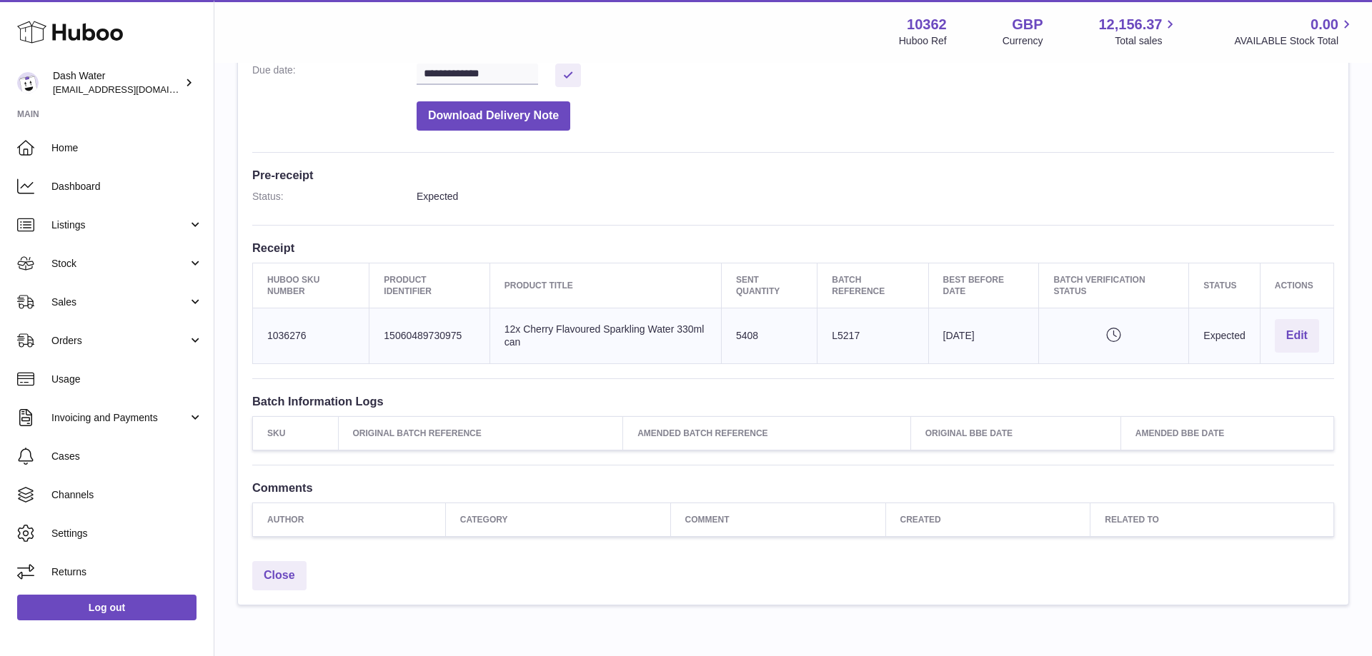
scroll to position [353, 0]
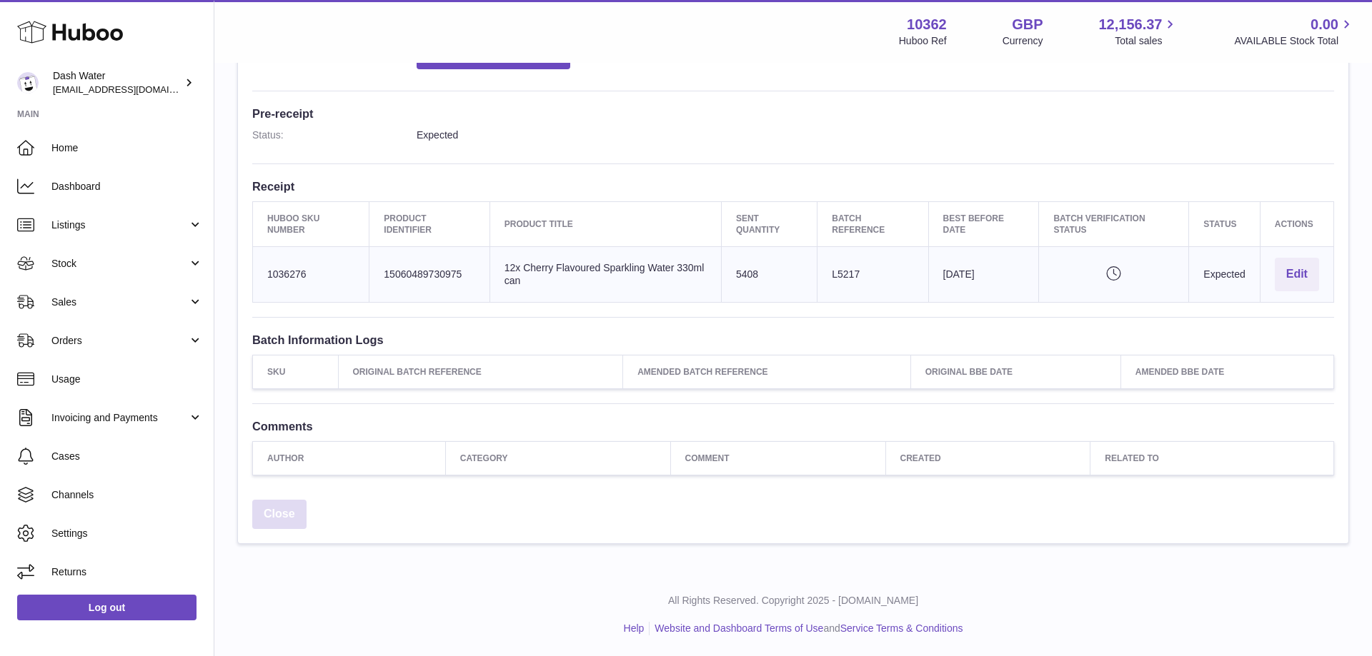
click at [289, 516] on link "Close" at bounding box center [279, 514] width 54 height 29
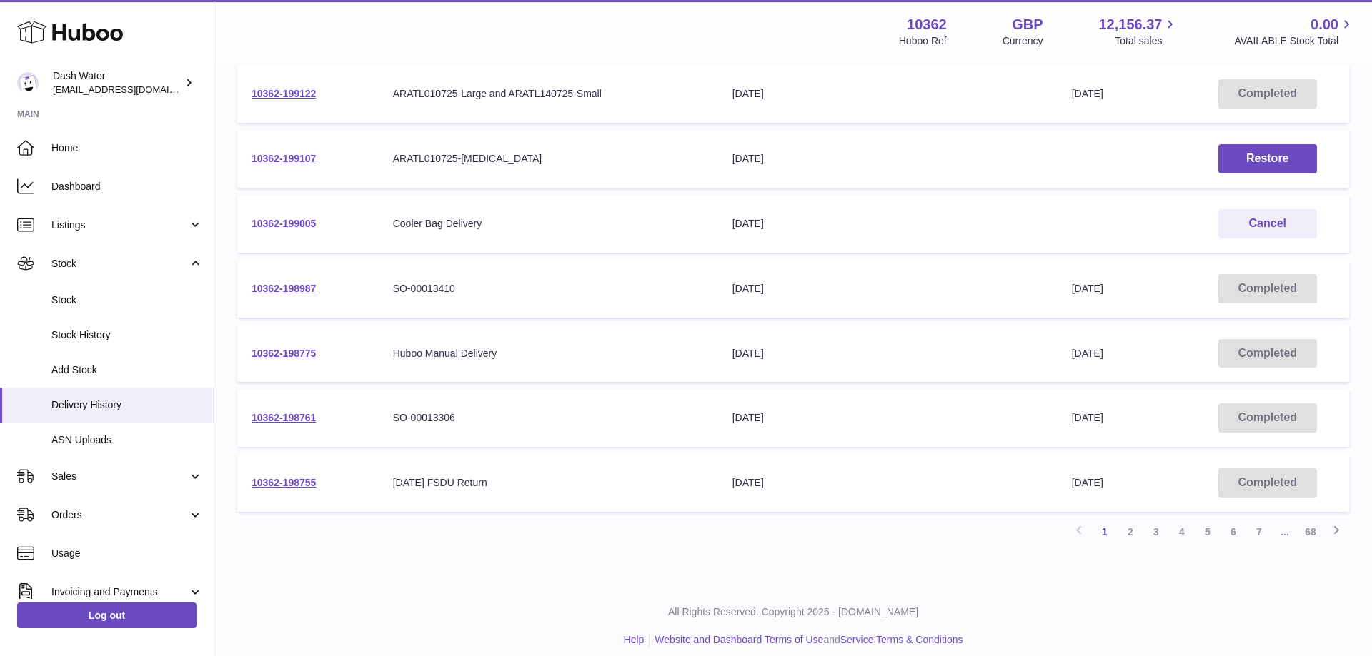
scroll to position [424, 0]
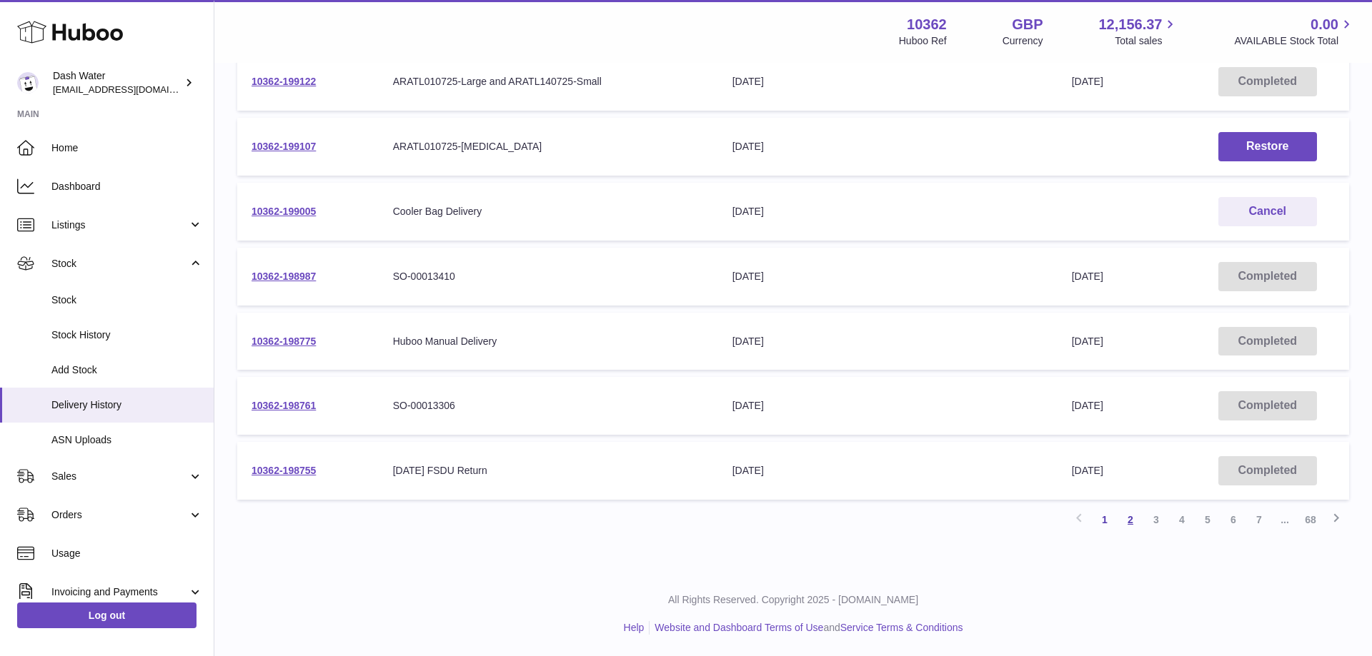
click at [1130, 521] on link "2" at bounding box center [1130, 520] width 26 height 26
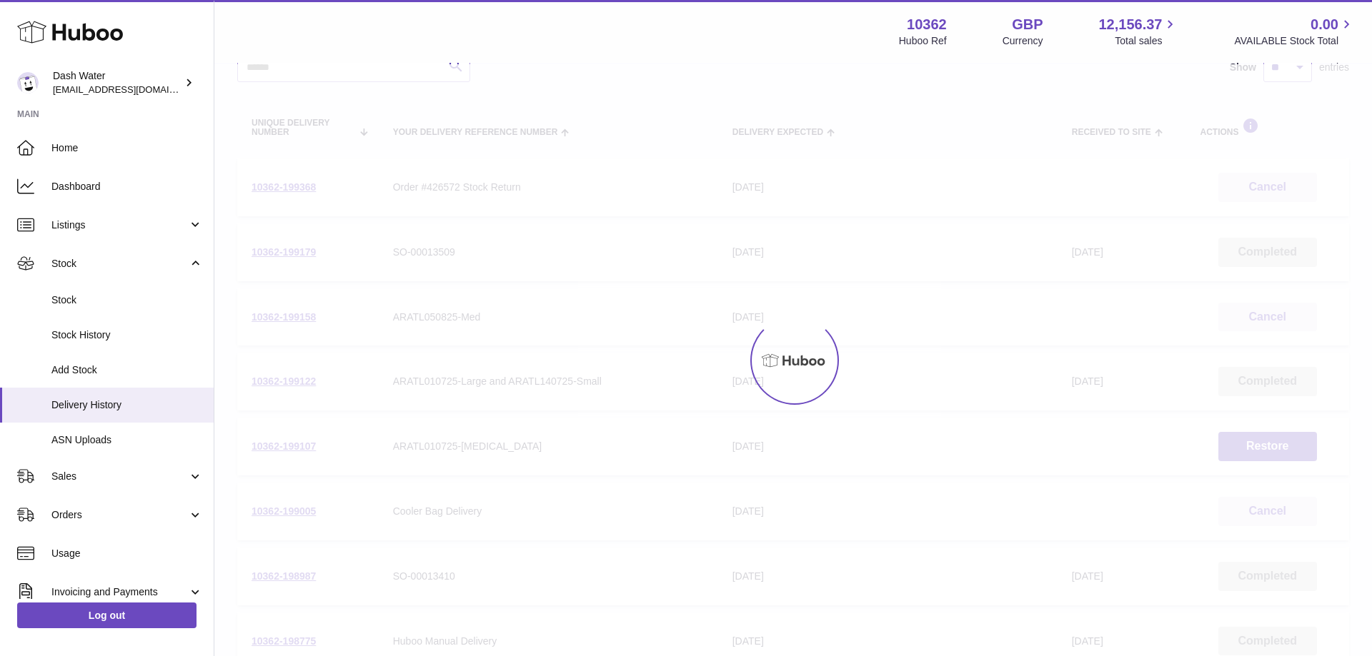
scroll to position [64, 0]
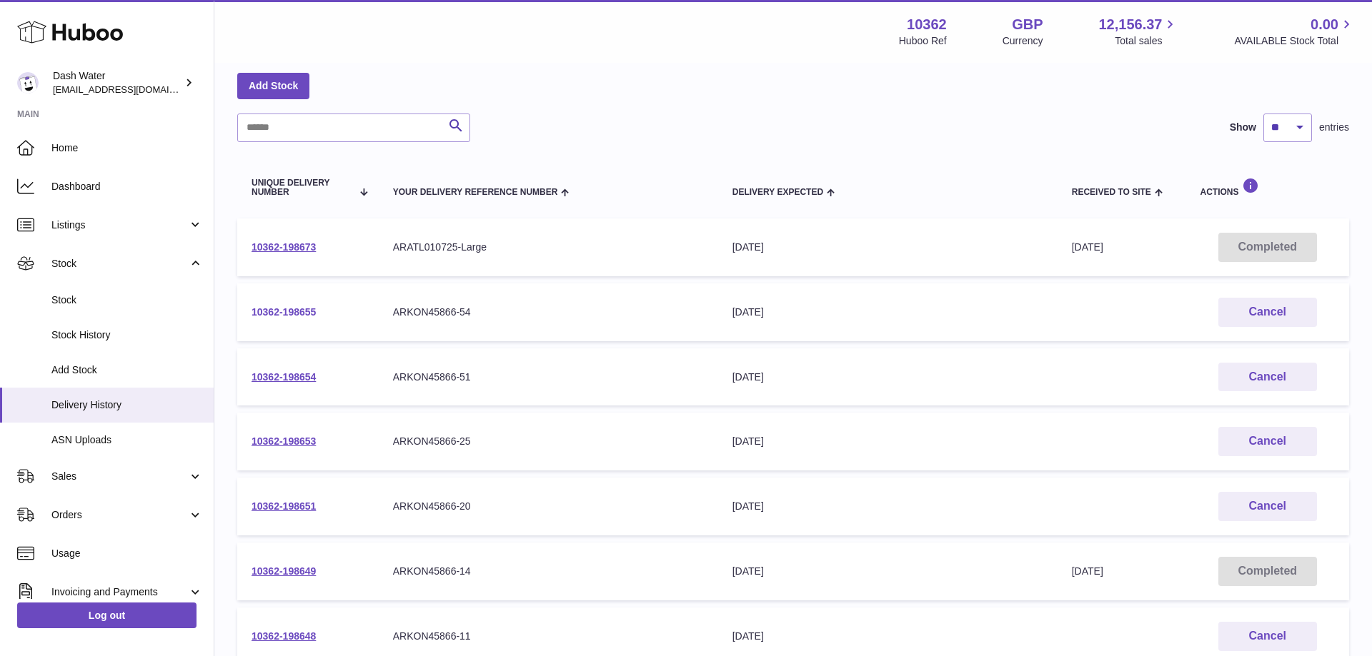
click at [281, 314] on link "10362-198655" at bounding box center [283, 311] width 64 height 11
click at [304, 443] on link "10362-198653" at bounding box center [283, 441] width 64 height 11
click at [285, 507] on link "10362-198651" at bounding box center [283, 506] width 64 height 11
click at [755, 187] on div "Delivery Expected" at bounding box center [887, 191] width 311 height 11
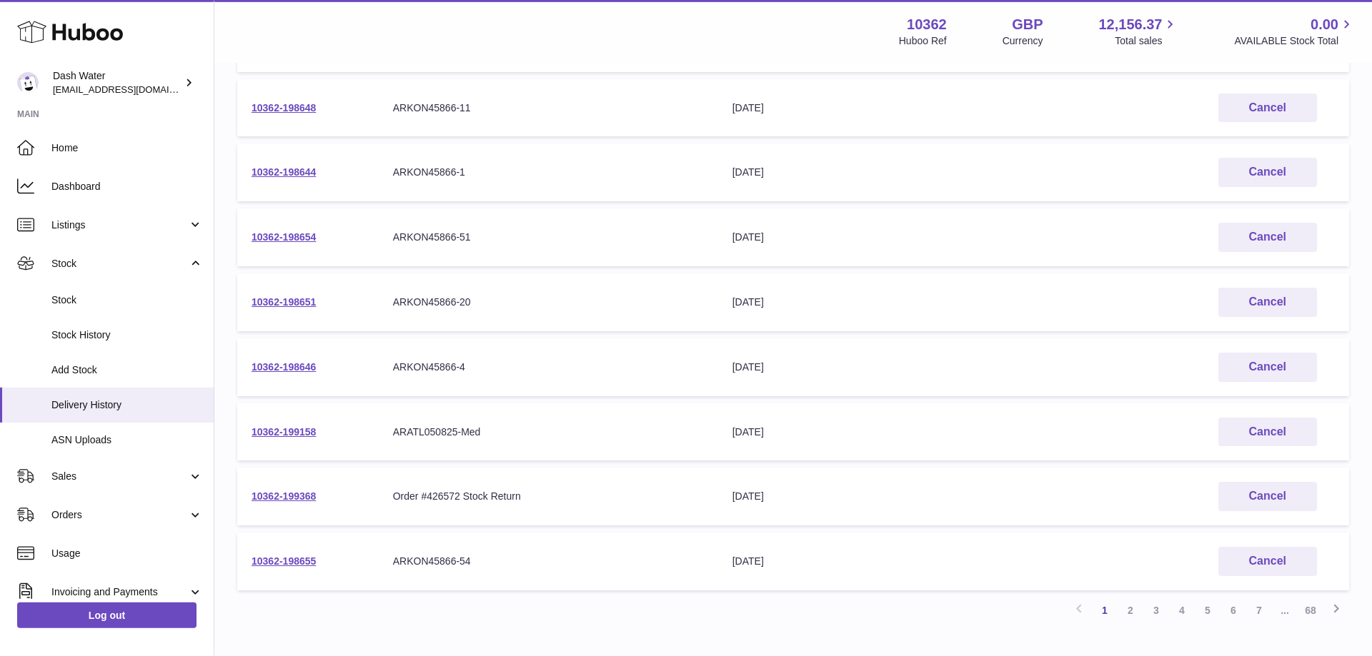
scroll to position [356, 0]
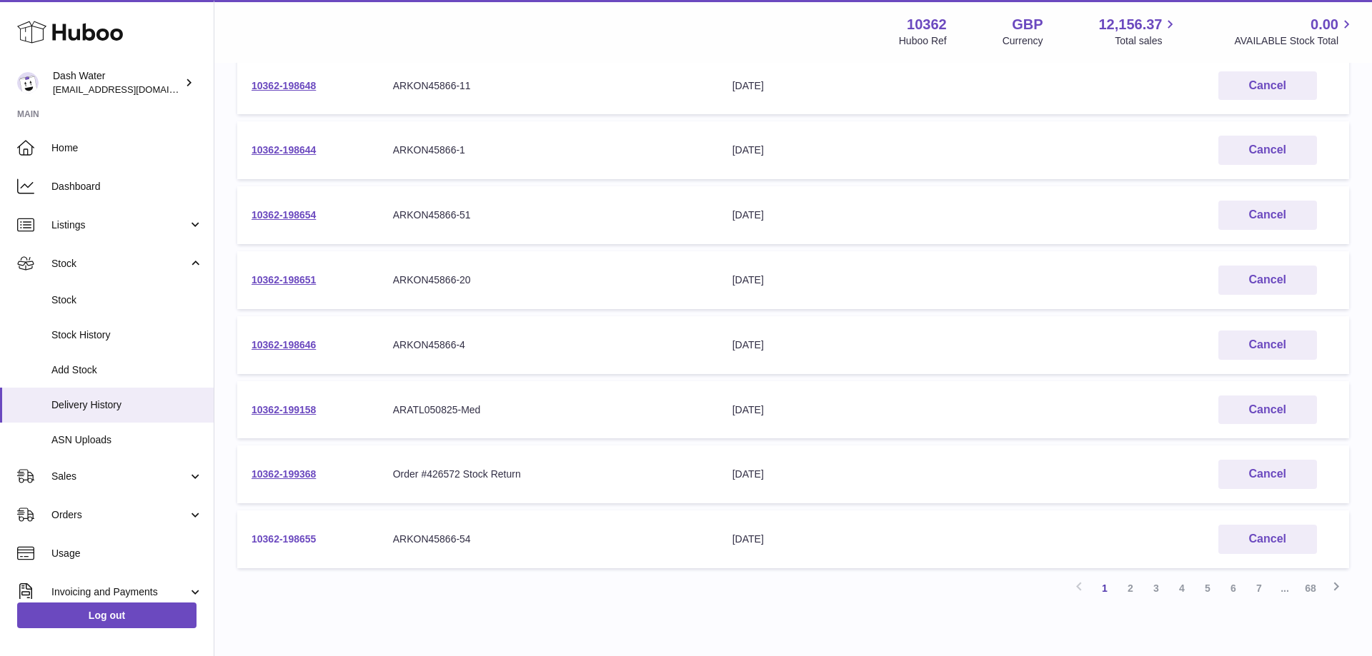
click at [298, 535] on link "10362-198655" at bounding box center [283, 539] width 64 height 11
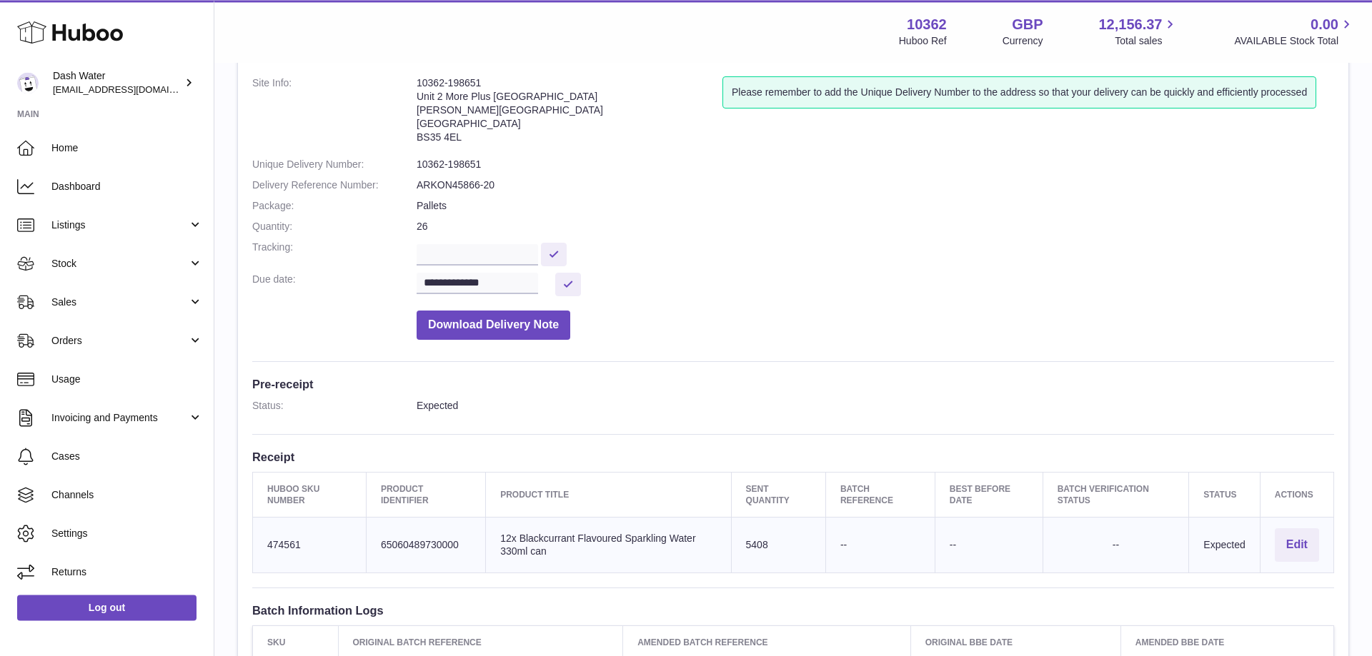
scroll to position [146, 0]
